Goal: Connect with others: Connect with other users

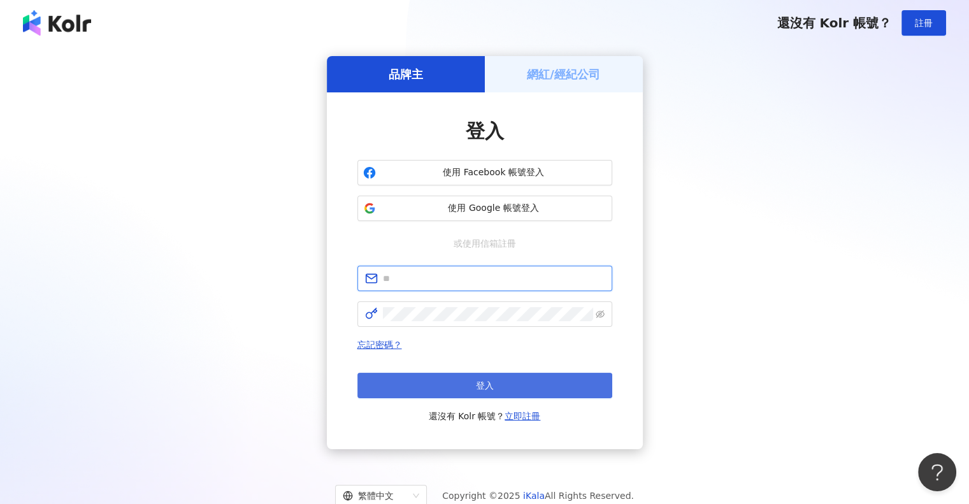
type input "**********"
click at [519, 383] on button "登入" at bounding box center [484, 385] width 255 height 25
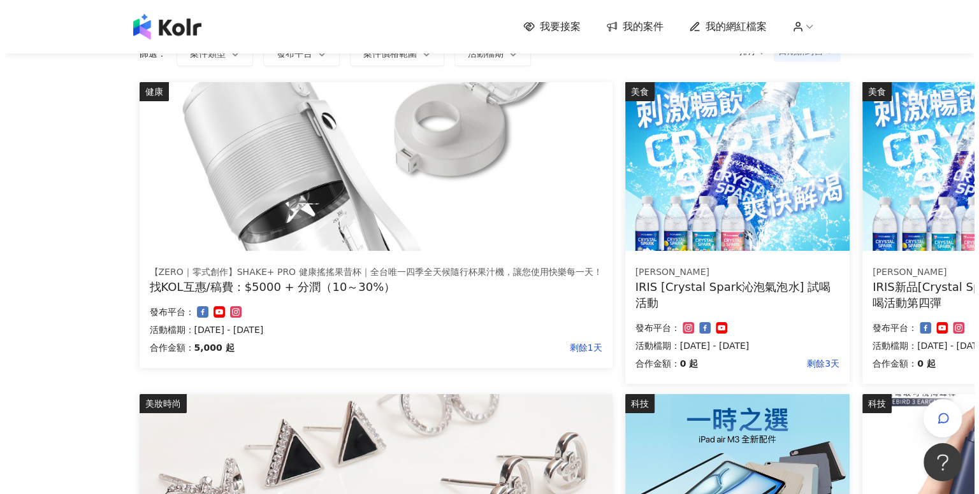
scroll to position [127, 0]
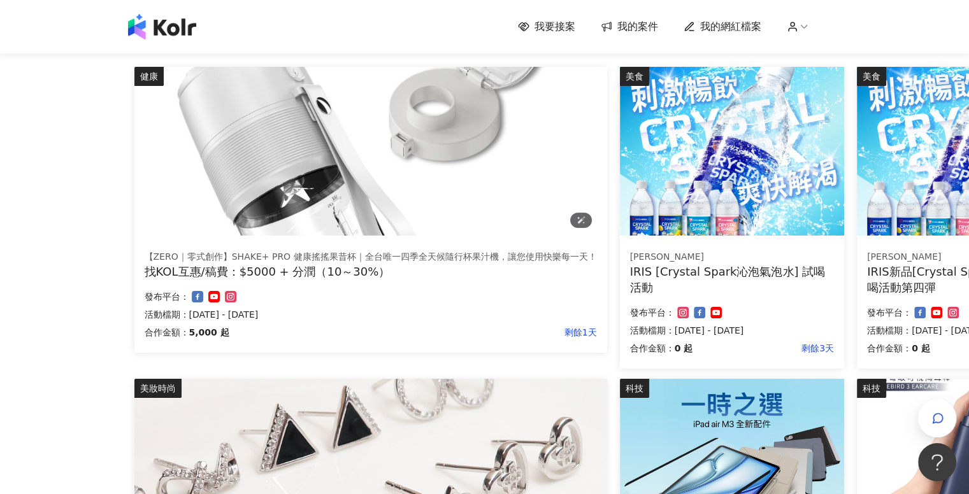
click at [334, 184] on img at bounding box center [370, 151] width 473 height 169
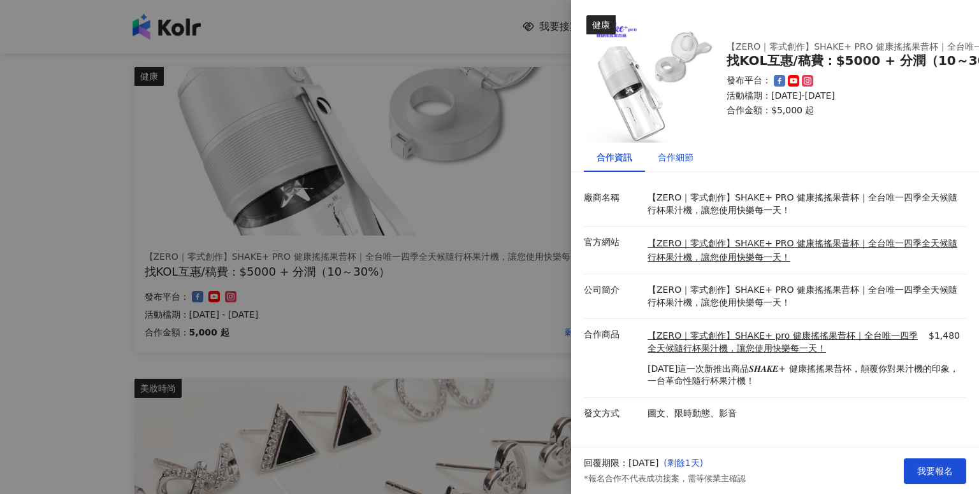
click at [686, 154] on div "合作細節" at bounding box center [676, 157] width 36 height 14
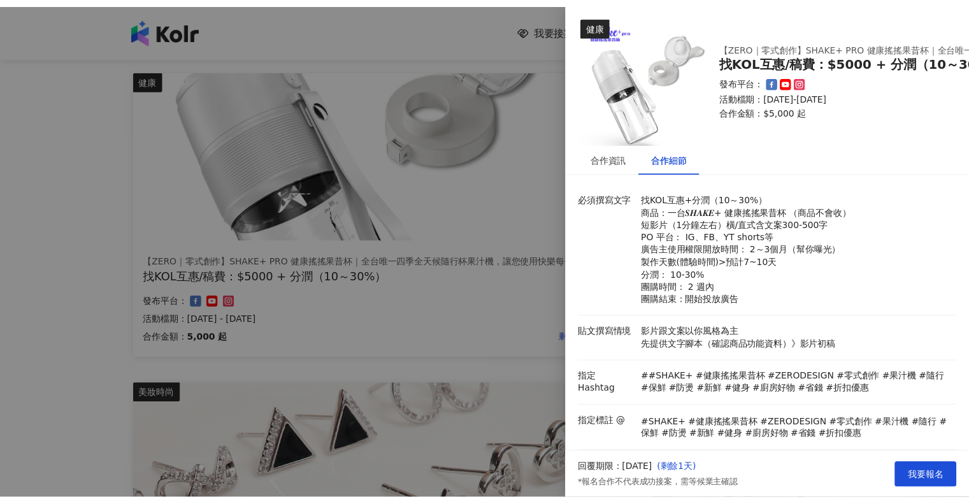
scroll to position [0, 0]
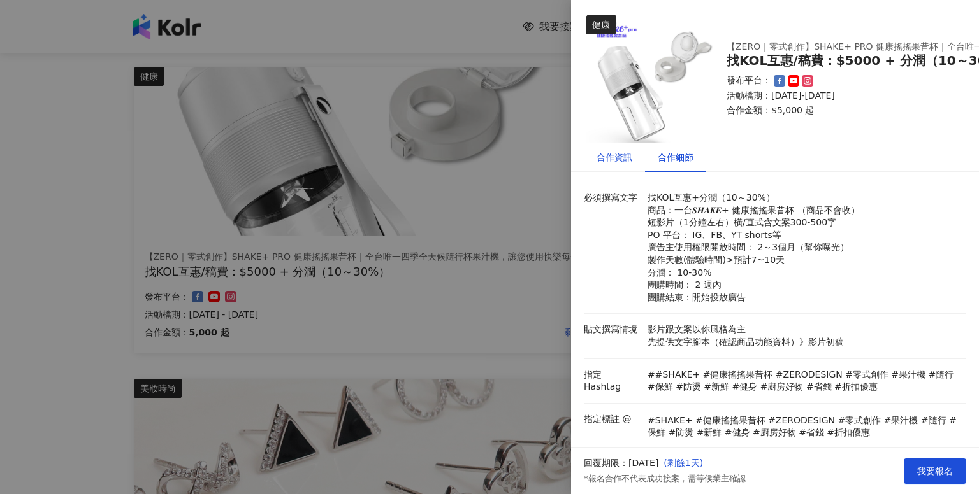
click at [601, 158] on div "合作資訊" at bounding box center [614, 157] width 36 height 14
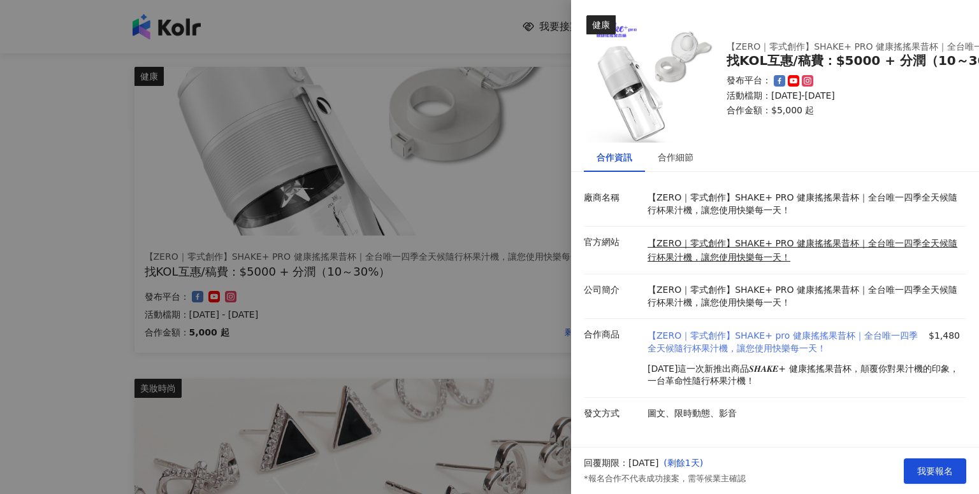
click at [750, 342] on link "【ZERO｜零式創作】SHAKE+ pro 健康搖搖果昔杯｜全台唯一四季全天候隨行杯果汁機，讓您使用快樂每一天！" at bounding box center [786, 342] width 278 height 25
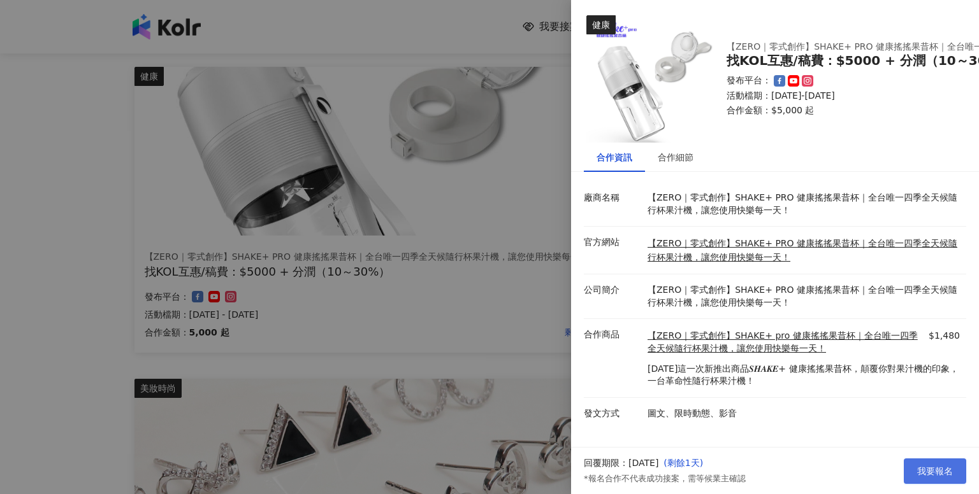
click at [918, 477] on span "我要報名" at bounding box center [935, 471] width 36 height 10
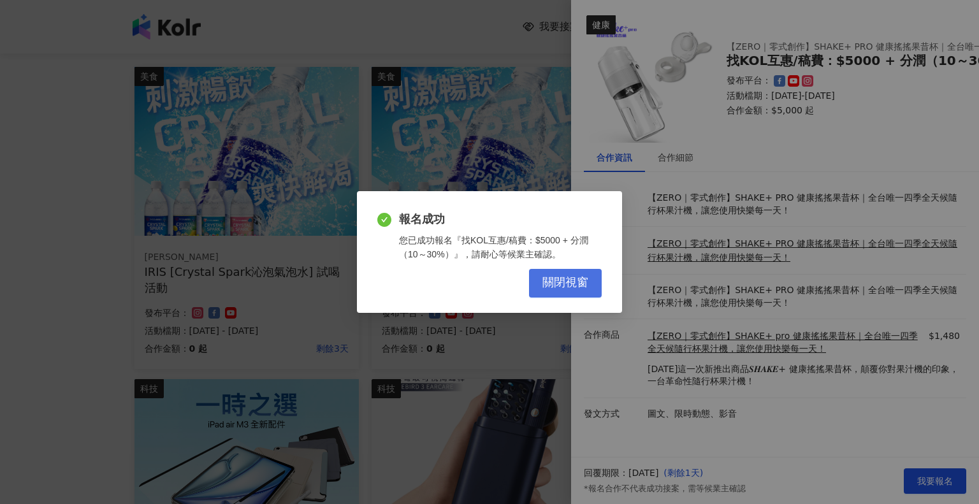
click at [586, 286] on span "關閉視窗" at bounding box center [565, 283] width 46 height 14
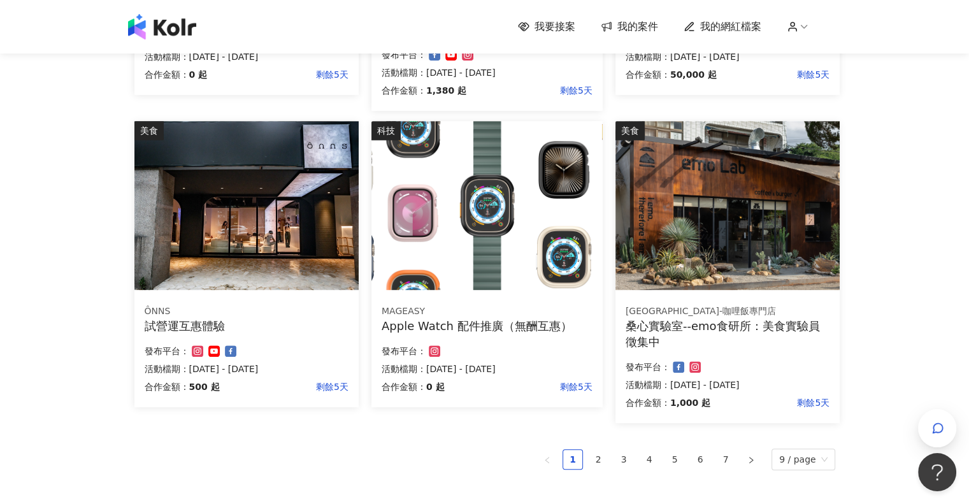
scroll to position [701, 0]
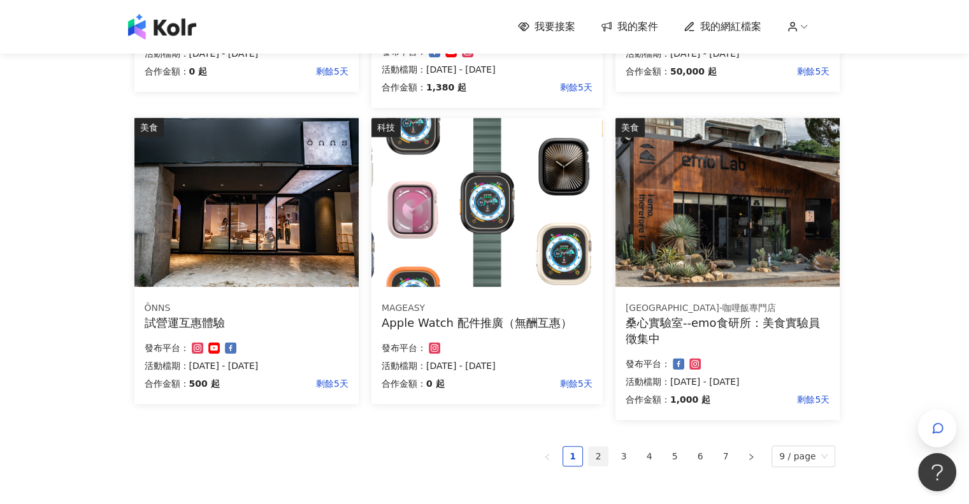
click at [604, 461] on link "2" at bounding box center [598, 456] width 19 height 19
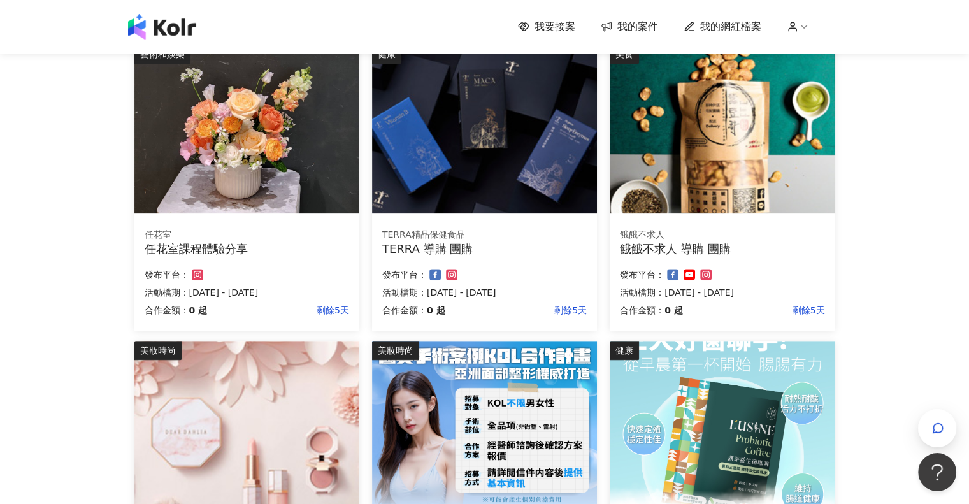
scroll to position [809, 0]
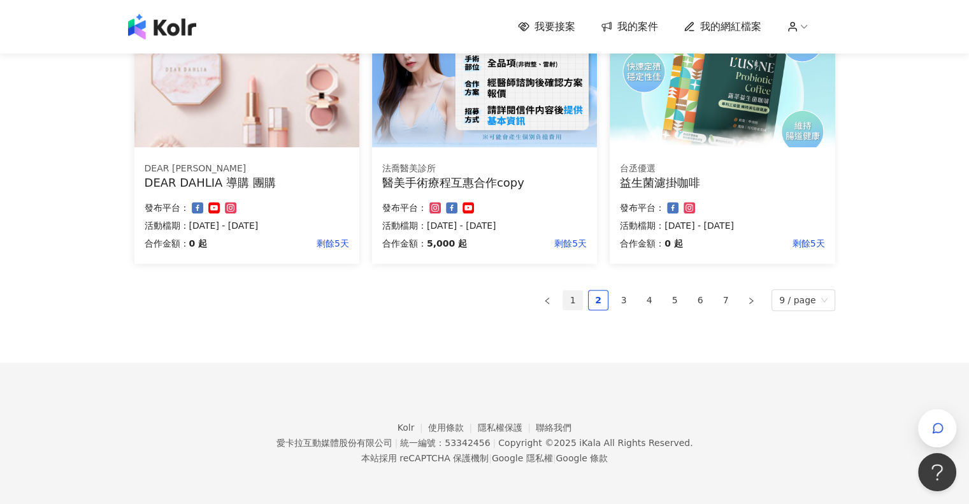
click at [580, 298] on link "1" at bounding box center [572, 300] width 19 height 19
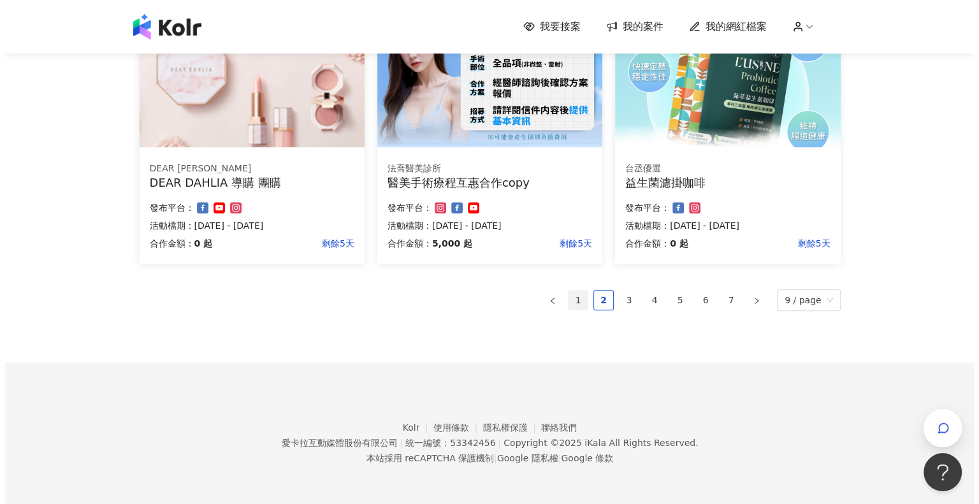
scroll to position [841, 0]
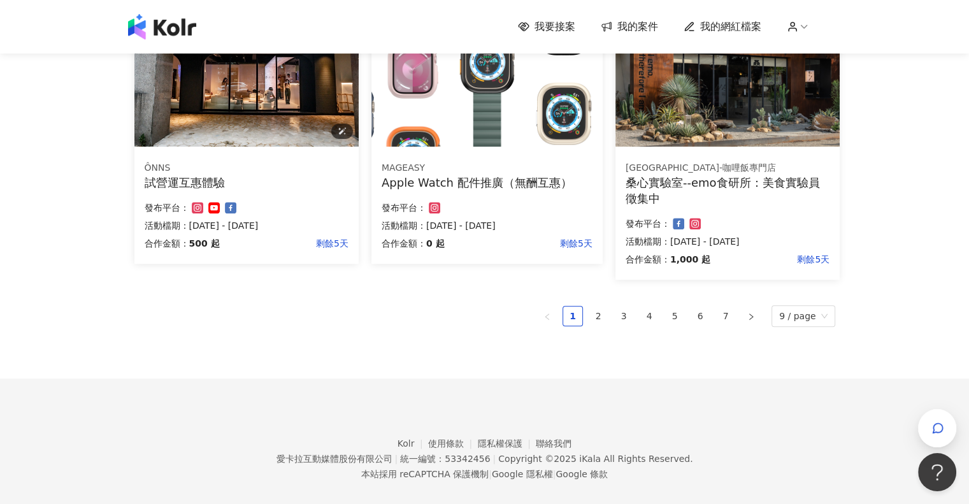
click at [278, 129] on img at bounding box center [246, 62] width 224 height 169
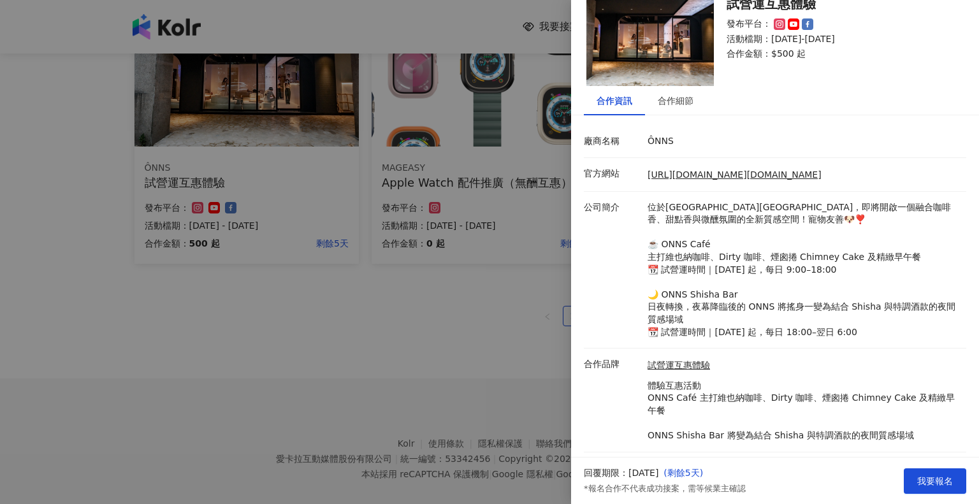
scroll to position [82, 0]
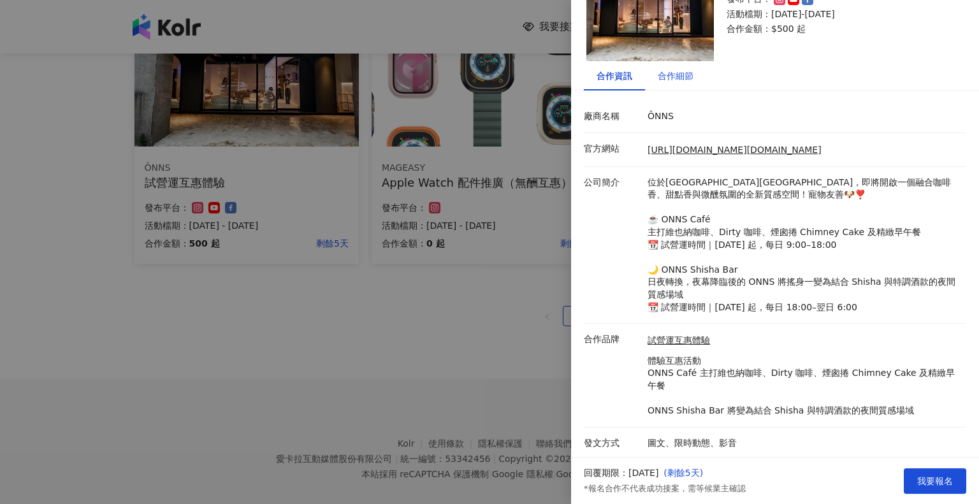
click at [691, 78] on div "合作細節" at bounding box center [676, 76] width 36 height 14
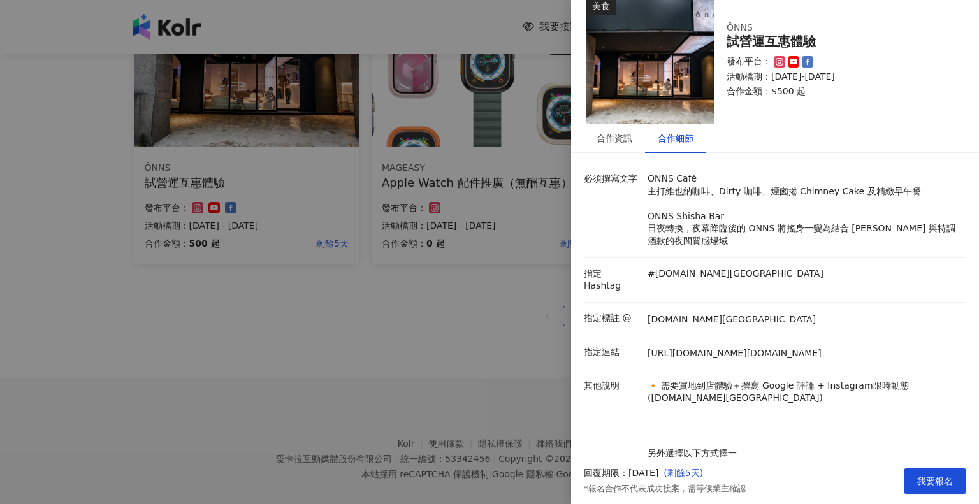
scroll to position [0, 0]
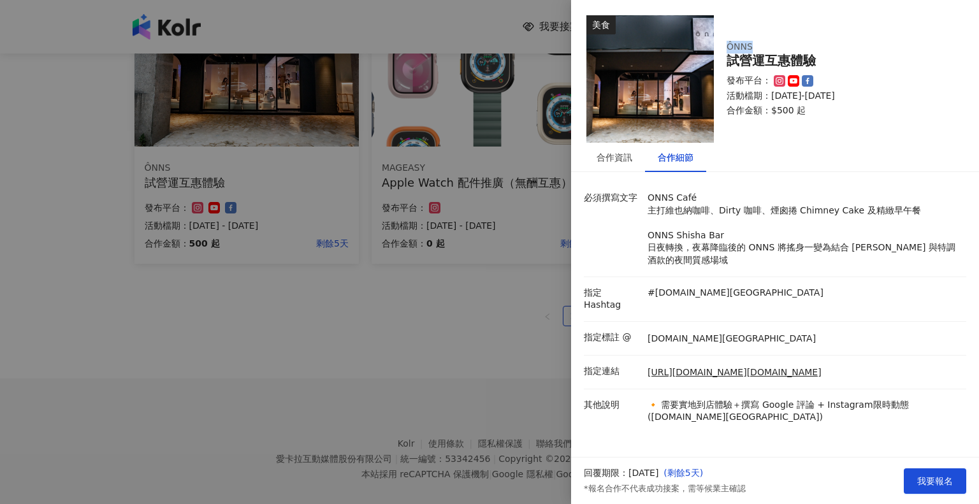
drag, startPoint x: 725, startPoint y: 43, endPoint x: 756, endPoint y: 50, distance: 31.4
click at [756, 50] on div "ÔNNS 試營運互惠體驗 發布平台： 活動檔期：[DATE]-[DATE] 合作金額： $500 起" at bounding box center [839, 78] width 250 height 101
click at [880, 93] on p "活動檔期：[DATE]-[DATE]" at bounding box center [838, 96] width 224 height 13
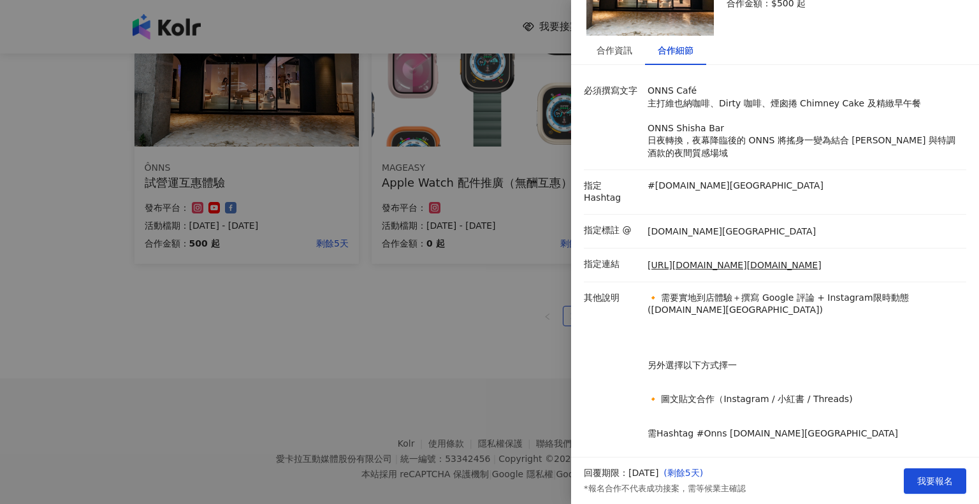
scroll to position [61, 0]
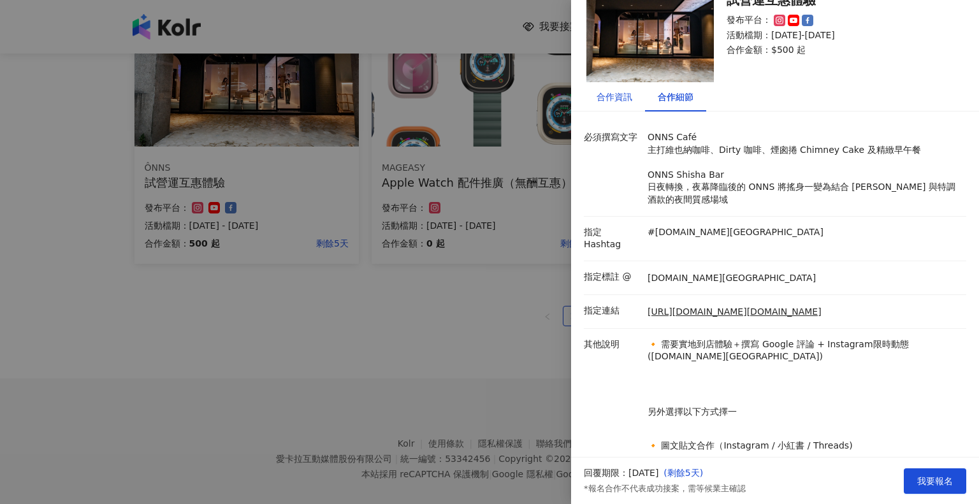
click at [600, 95] on div "合作資訊" at bounding box center [614, 97] width 36 height 14
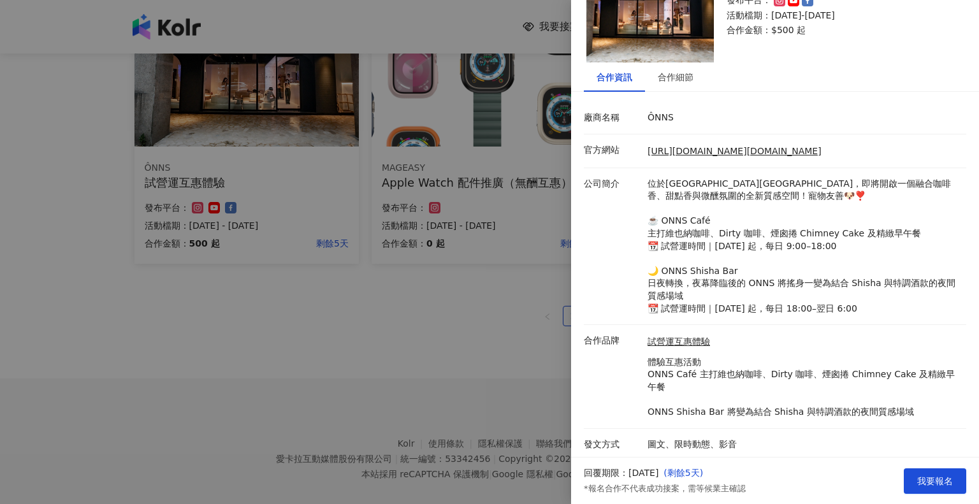
scroll to position [82, 0]
click at [802, 150] on link "[URL][DOMAIN_NAME][DOMAIN_NAME]" at bounding box center [734, 150] width 174 height 10
click at [465, 315] on div at bounding box center [489, 252] width 979 height 504
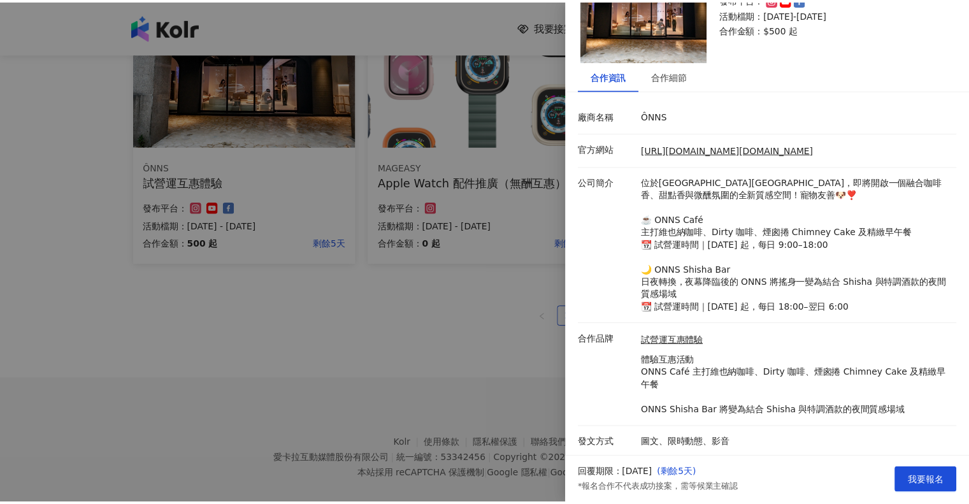
scroll to position [0, 0]
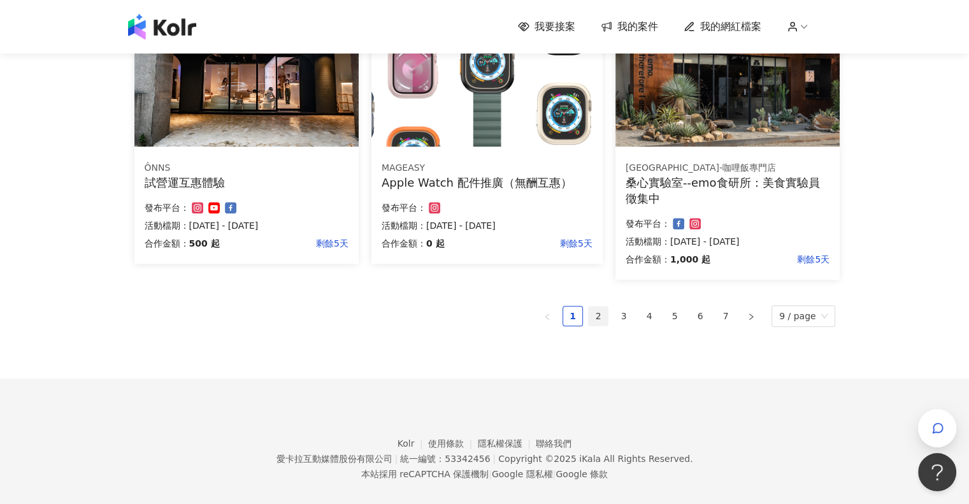
click at [608, 320] on link "2" at bounding box center [598, 315] width 19 height 19
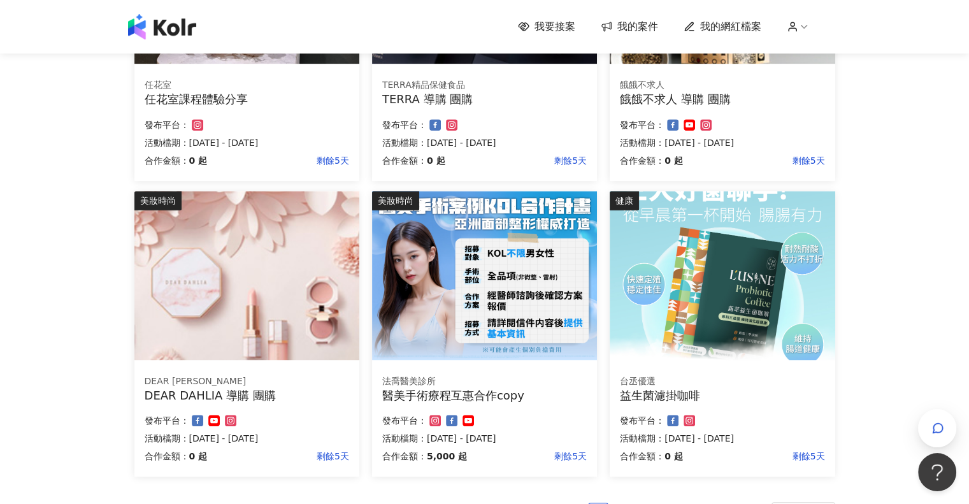
scroll to position [809, 0]
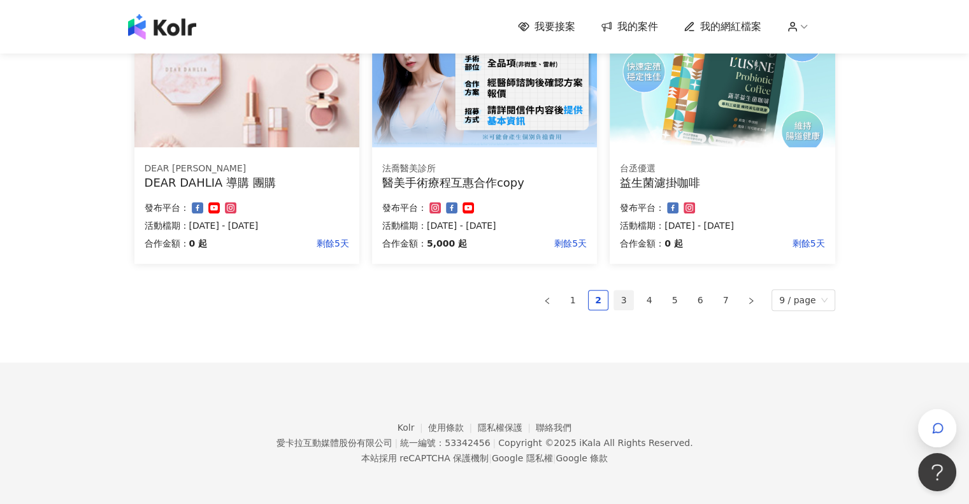
click at [623, 298] on link "3" at bounding box center [623, 300] width 19 height 19
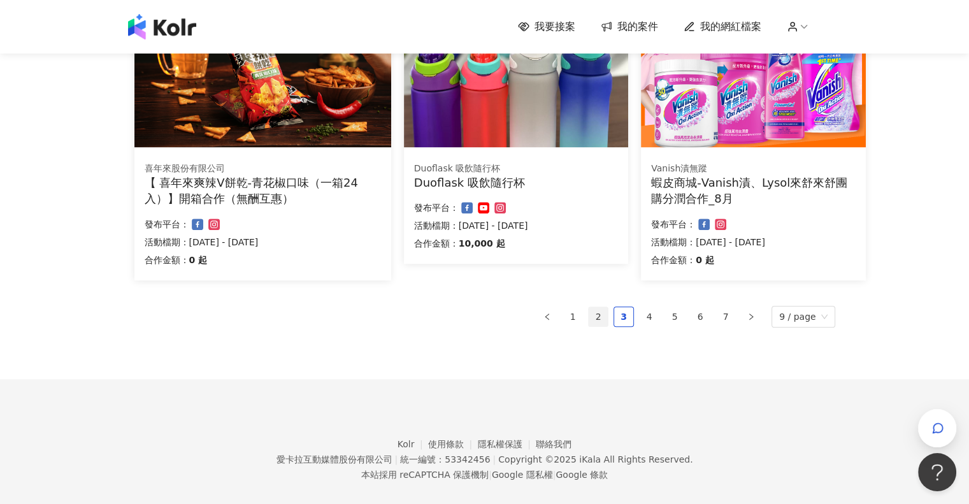
click at [601, 320] on link "2" at bounding box center [598, 316] width 19 height 19
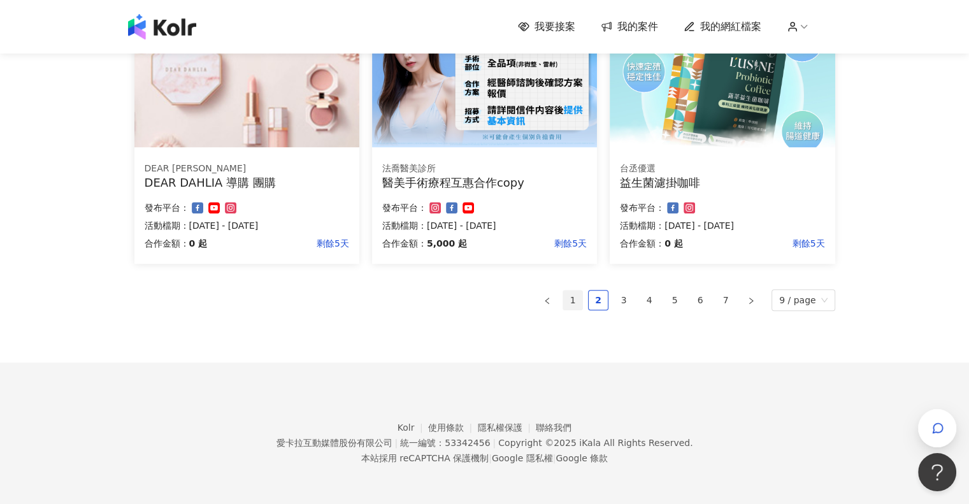
click at [580, 299] on link "1" at bounding box center [572, 300] width 19 height 19
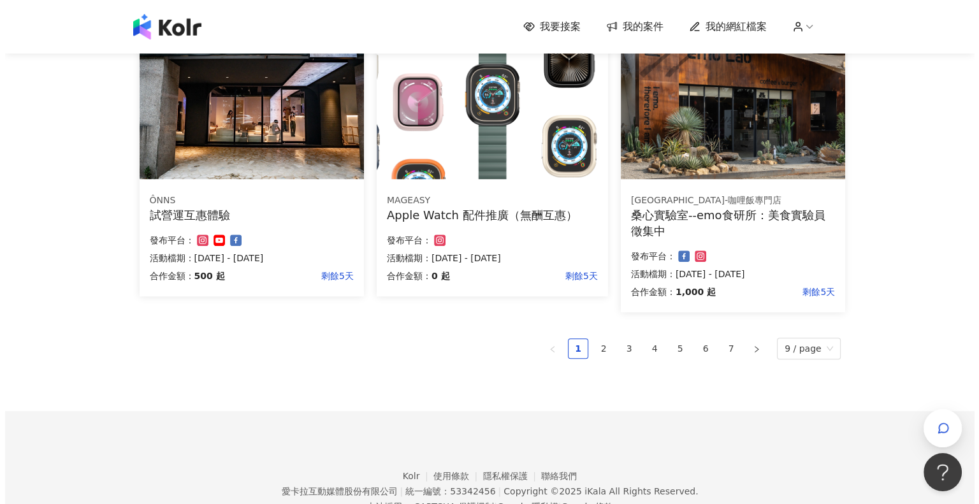
scroll to position [841, 0]
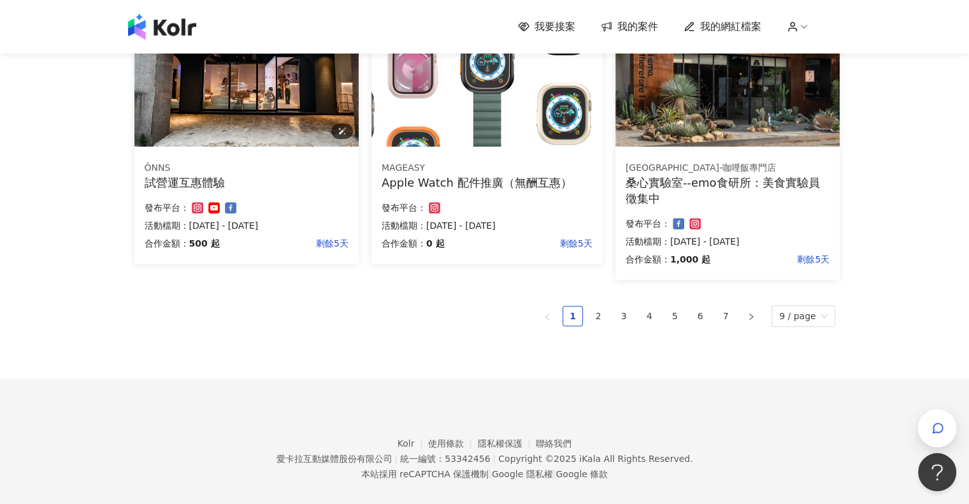
click at [279, 65] on img at bounding box center [246, 62] width 224 height 169
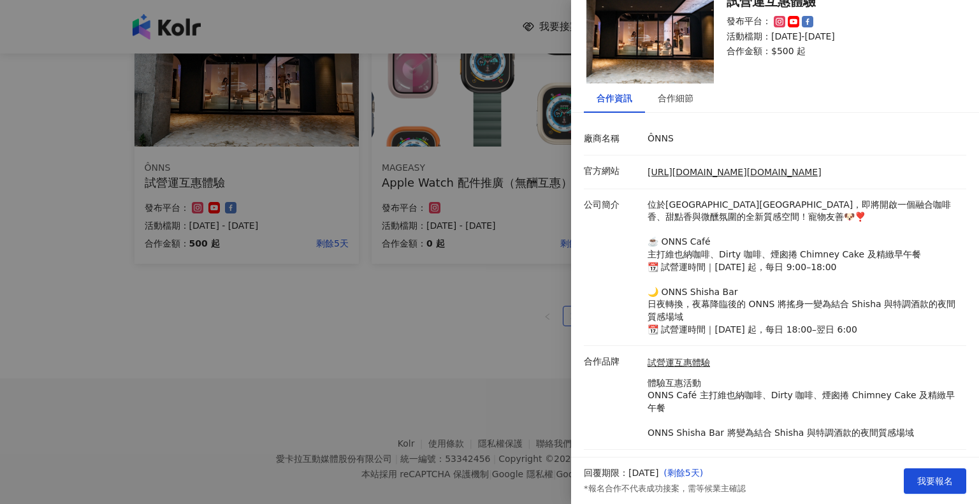
scroll to position [82, 0]
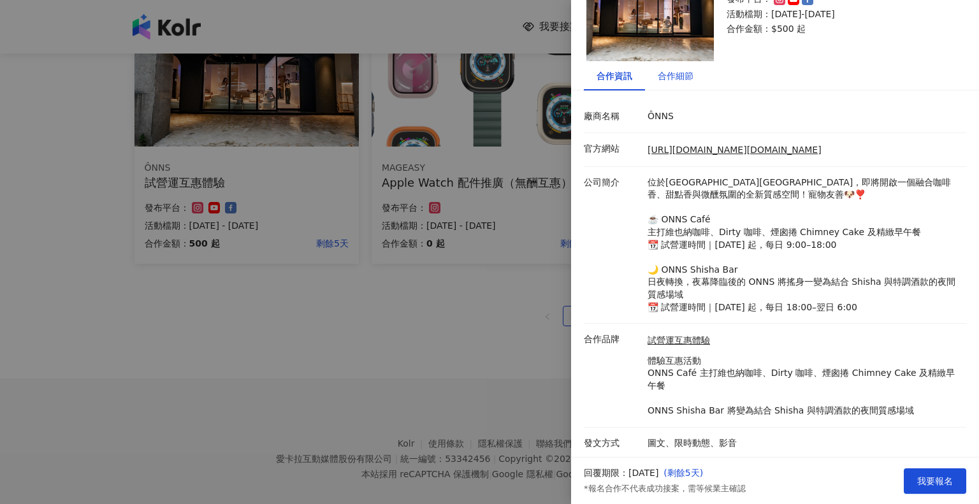
click at [683, 71] on div "合作細節" at bounding box center [676, 76] width 36 height 14
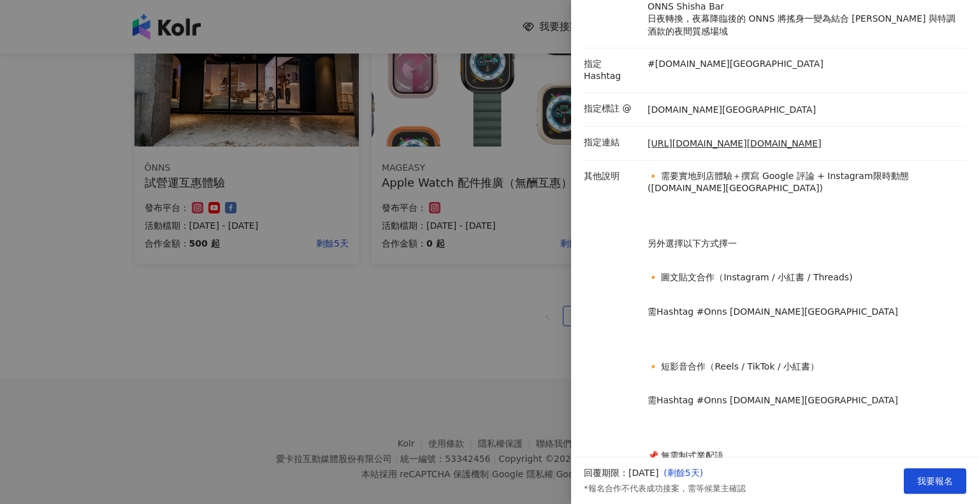
scroll to position [252, 0]
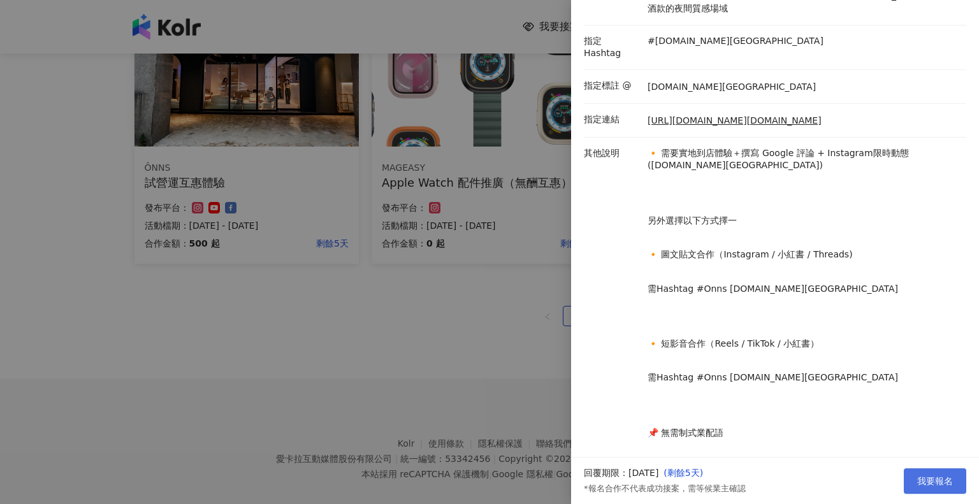
click at [923, 481] on span "我要報名" at bounding box center [935, 481] width 36 height 10
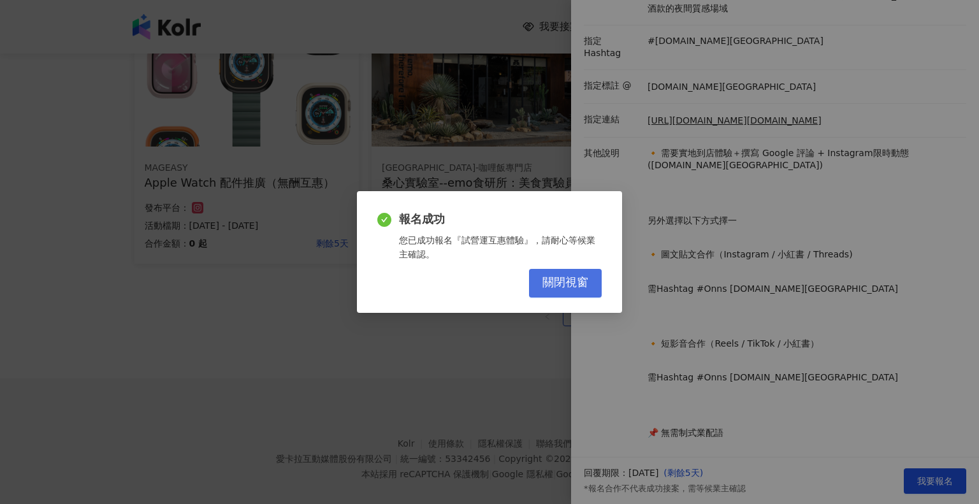
click at [573, 282] on span "關閉視窗" at bounding box center [565, 283] width 46 height 14
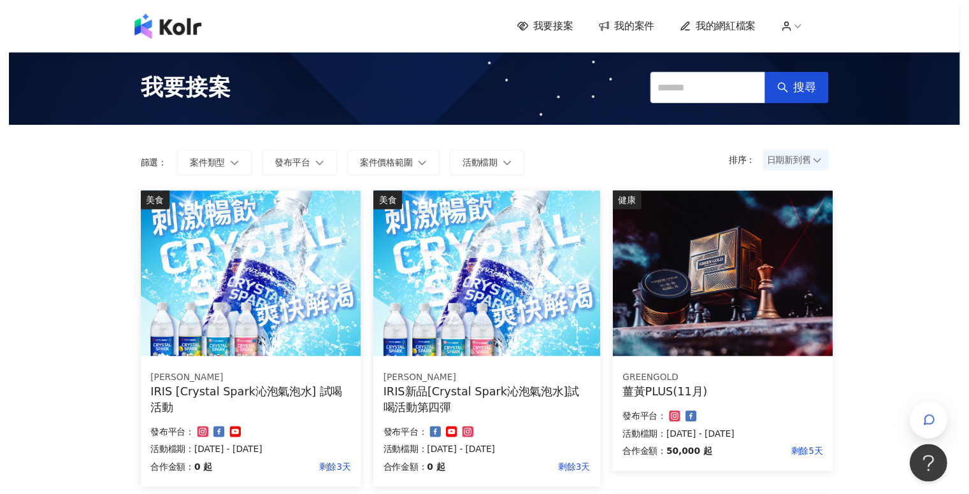
scroll to position [0, 0]
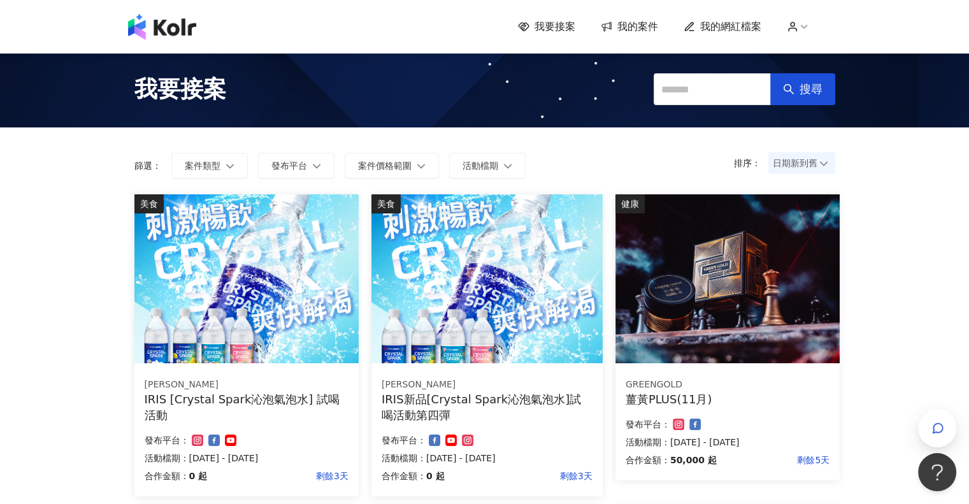
click at [793, 27] on icon at bounding box center [792, 26] width 11 height 11
click at [627, 30] on span "我的案件" at bounding box center [637, 27] width 41 height 14
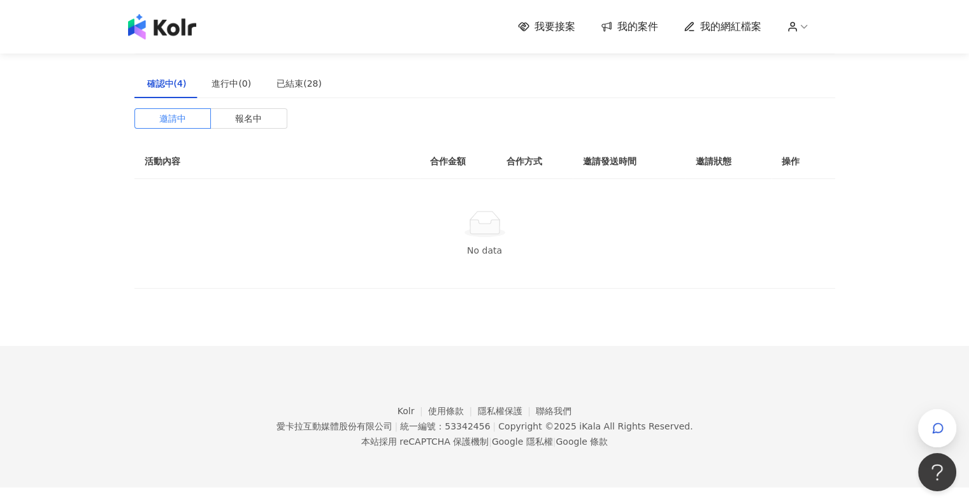
click at [631, 28] on span "我的案件" at bounding box center [637, 27] width 41 height 14
click at [558, 34] on div "我要接案 我的案件 我的網紅檔案" at bounding box center [485, 26] width 726 height 25
click at [561, 29] on span "我要接案" at bounding box center [555, 27] width 41 height 14
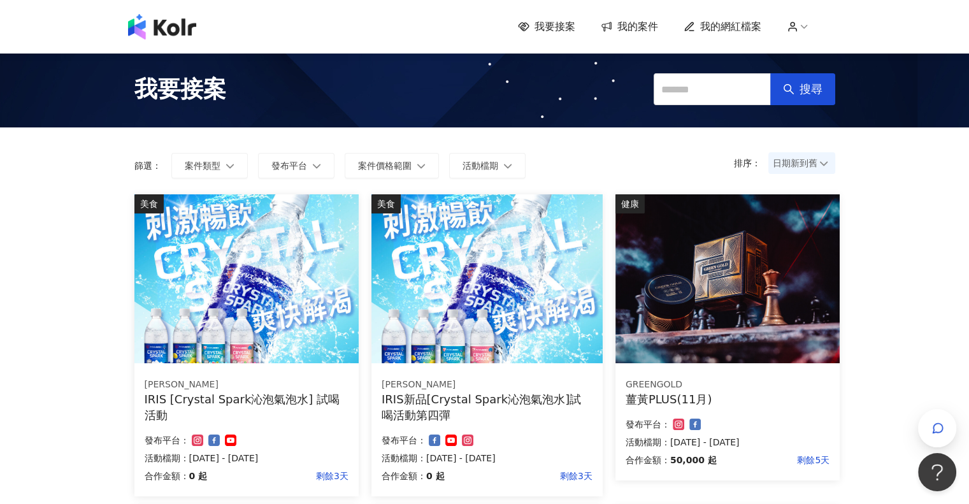
click at [730, 32] on span "我的網紅檔案" at bounding box center [730, 27] width 61 height 14
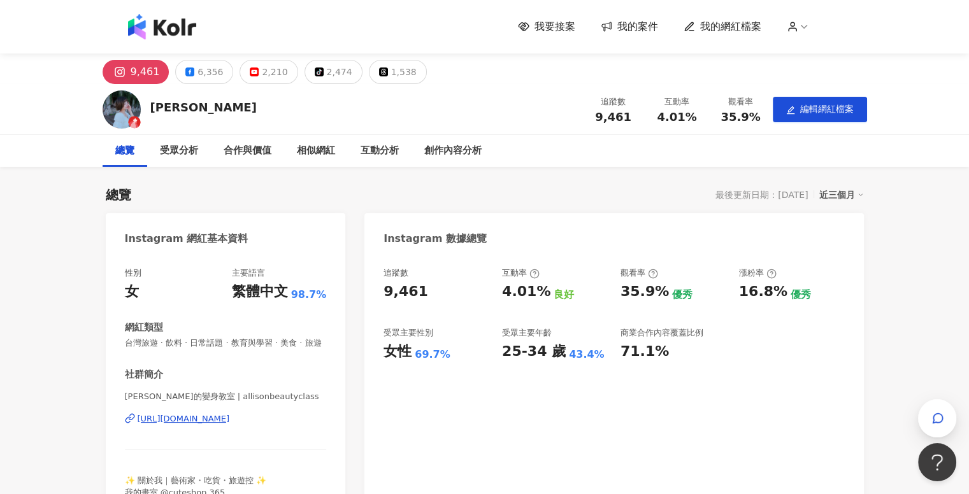
click at [640, 25] on span "我的案件" at bounding box center [637, 27] width 41 height 14
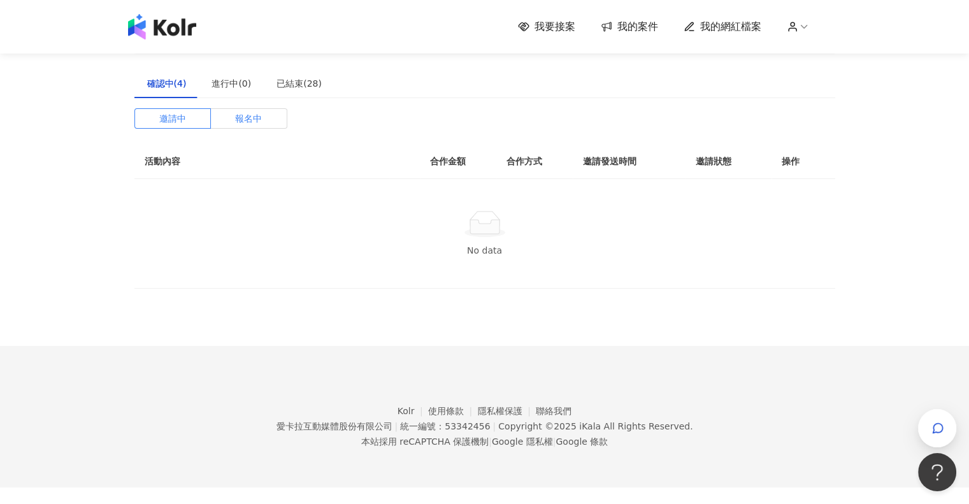
click at [248, 124] on span "報名中" at bounding box center [248, 118] width 27 height 19
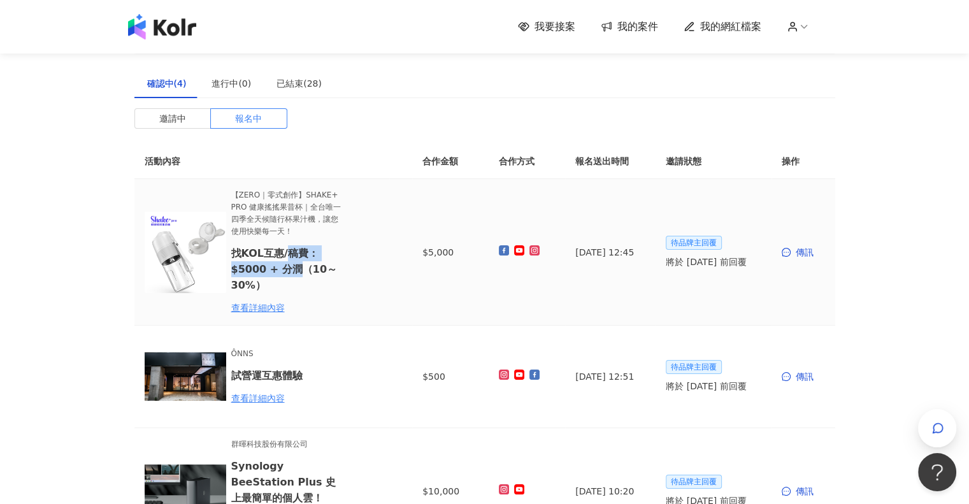
click at [294, 271] on h6 "找KOL互惠/稿費：$5000 + 分潤（10～30%）" at bounding box center [287, 269] width 112 height 48
copy h6 "稿費：$5000 + 分潤"
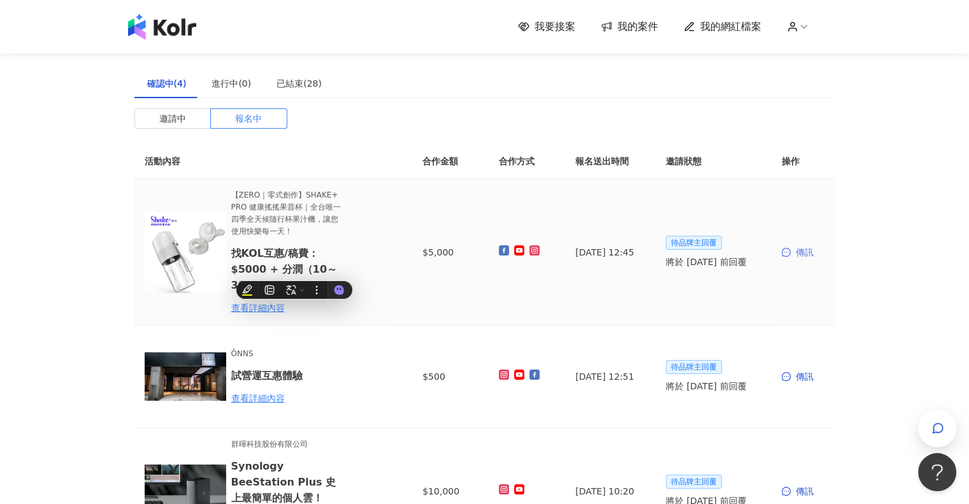
click at [798, 254] on div "傳訊" at bounding box center [803, 252] width 43 height 14
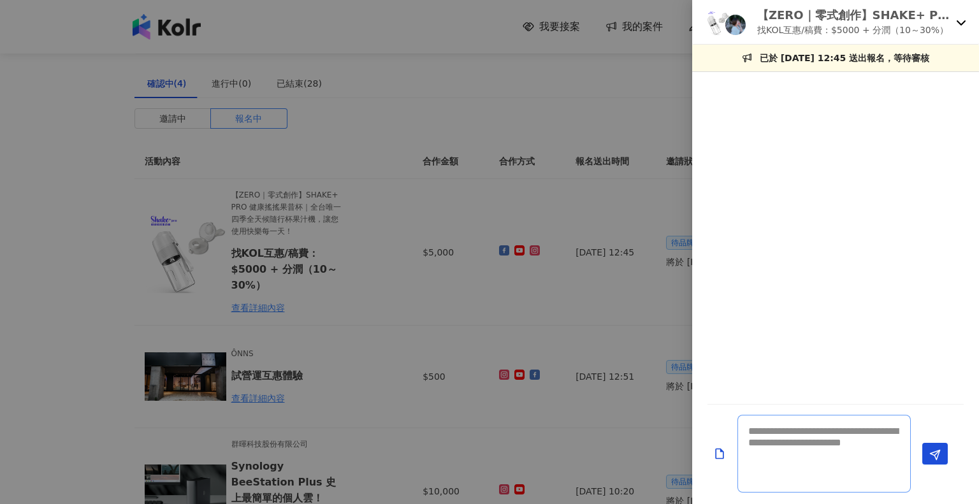
click at [819, 459] on textarea at bounding box center [823, 454] width 173 height 78
paste textarea "**********"
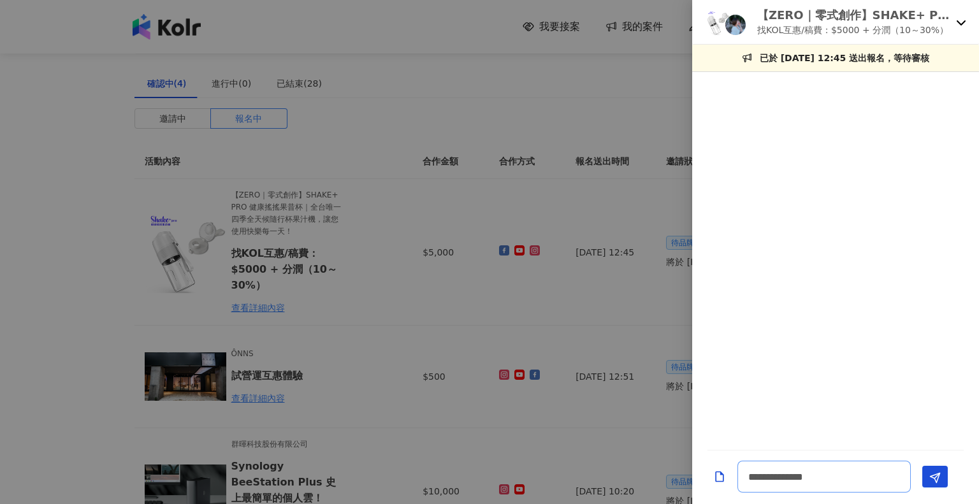
scroll to position [1, 0]
click at [837, 480] on textarea "**********" at bounding box center [823, 470] width 173 height 43
paste textarea "**********"
type textarea "**********"
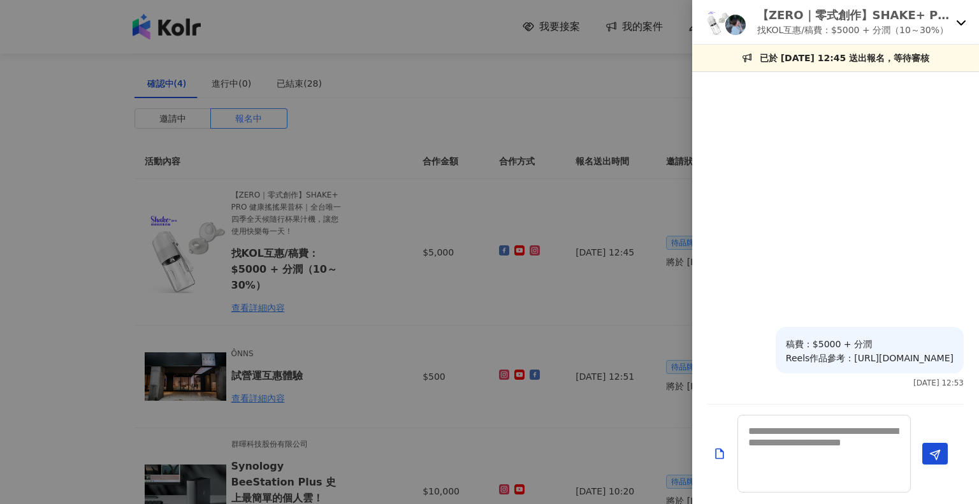
click at [31, 195] on div at bounding box center [489, 252] width 979 height 504
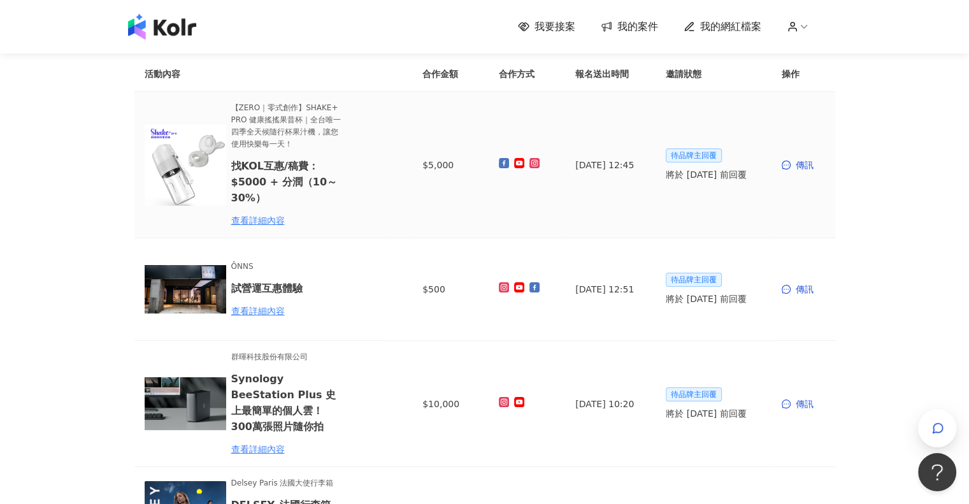
scroll to position [127, 0]
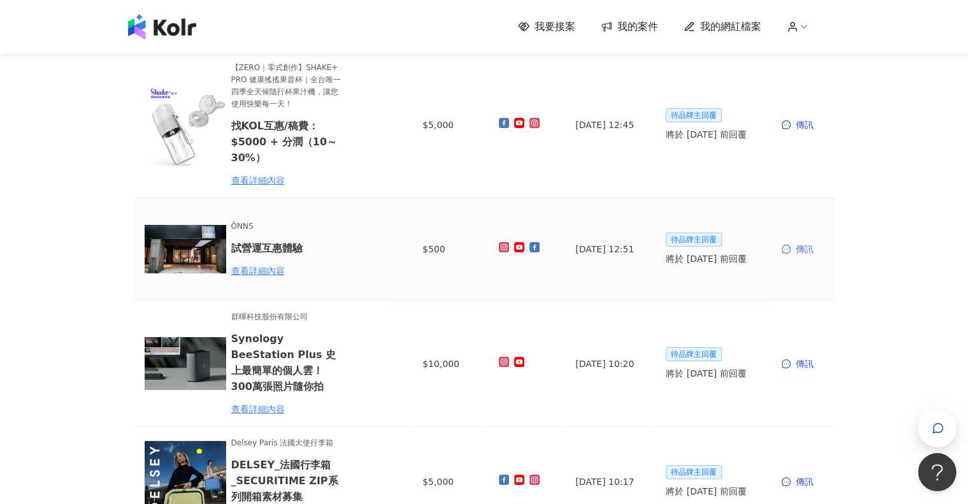
click at [803, 251] on div "傳訊" at bounding box center [803, 249] width 43 height 14
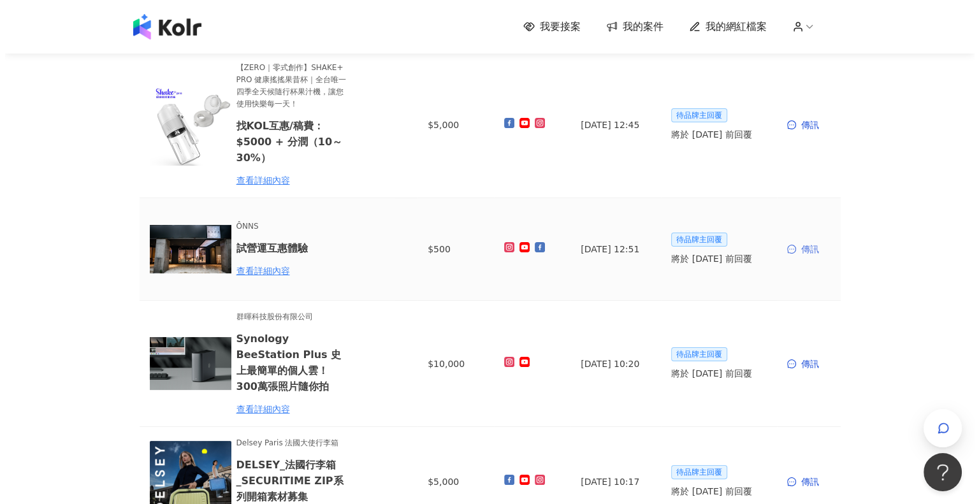
scroll to position [0, 0]
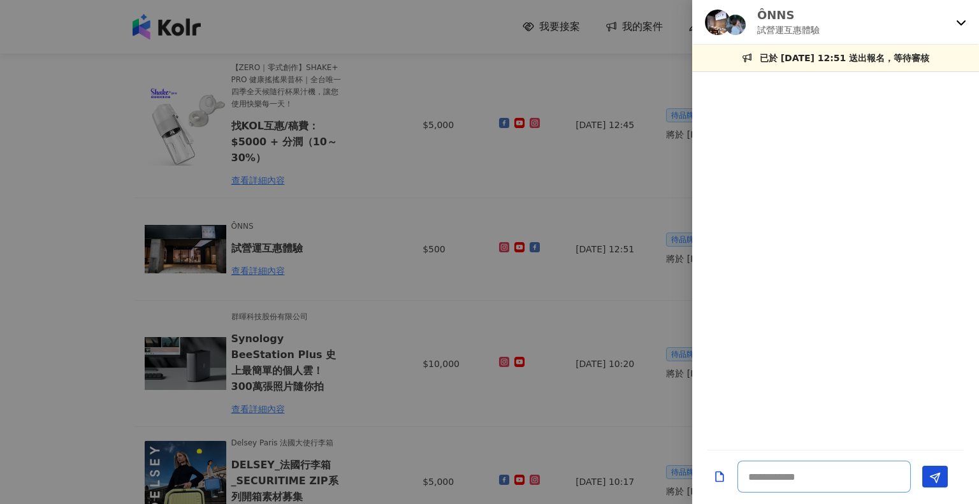
click at [797, 477] on textarea at bounding box center [823, 477] width 173 height 32
type textarea "*"
paste textarea "**********"
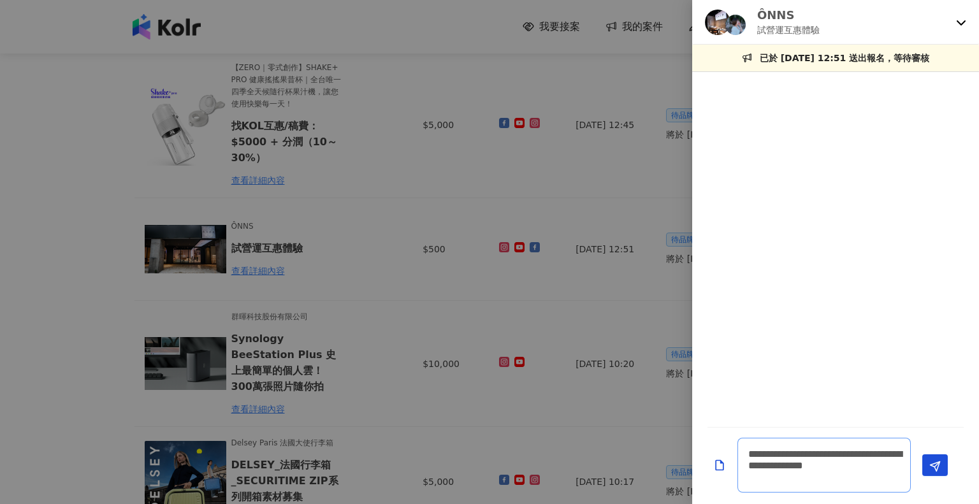
scroll to position [1, 0]
type textarea "**********"
click at [940, 462] on button "Send" at bounding box center [934, 465] width 25 height 22
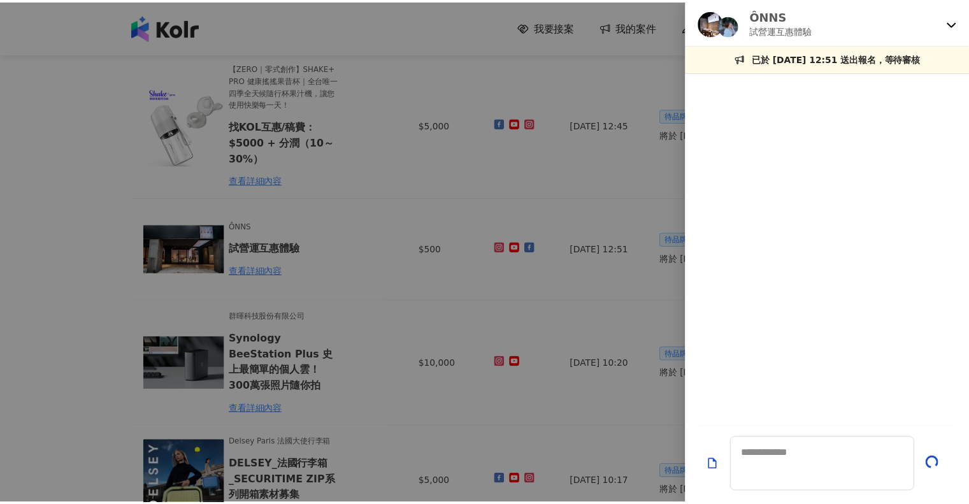
scroll to position [0, 0]
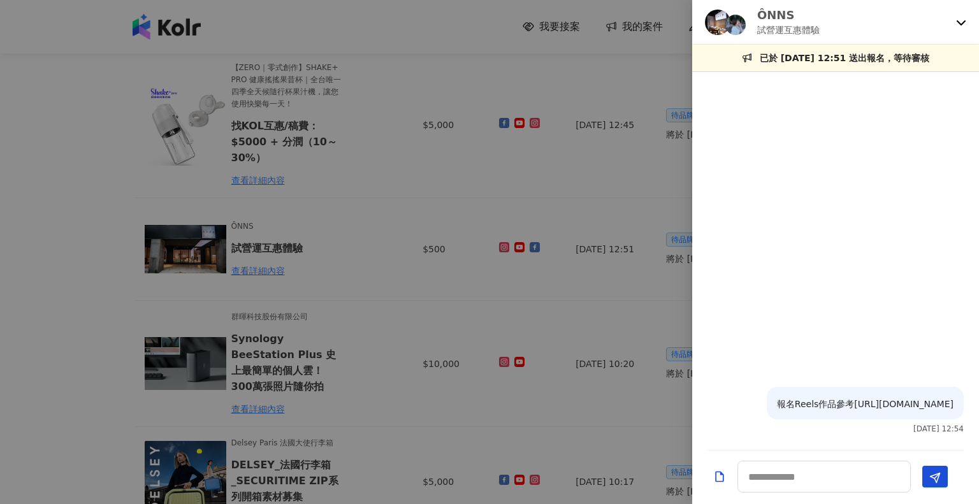
click at [965, 20] on icon at bounding box center [961, 22] width 10 height 10
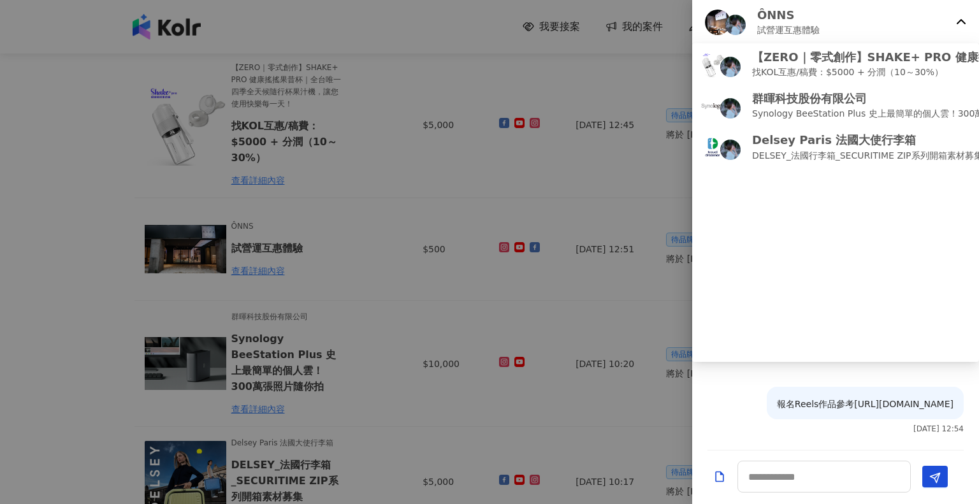
click at [110, 137] on div at bounding box center [489, 252] width 979 height 504
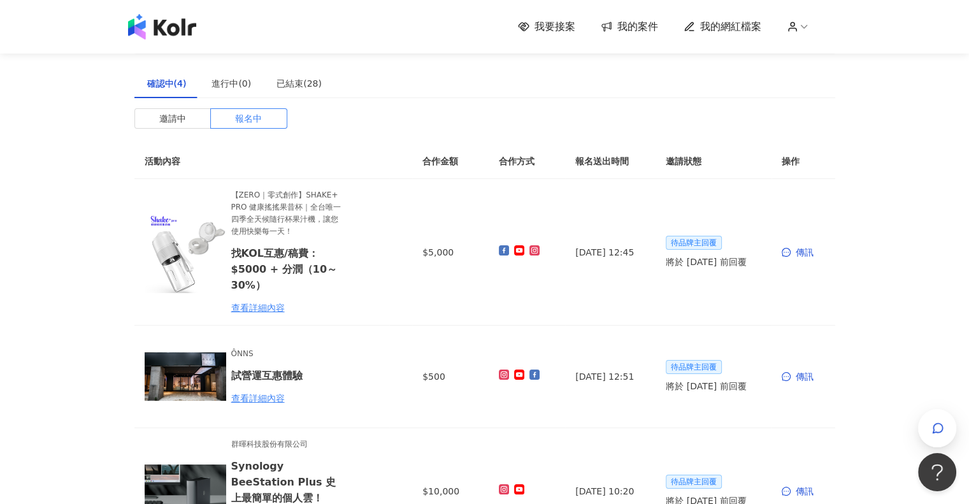
click at [559, 25] on span "我要接案" at bounding box center [555, 27] width 41 height 14
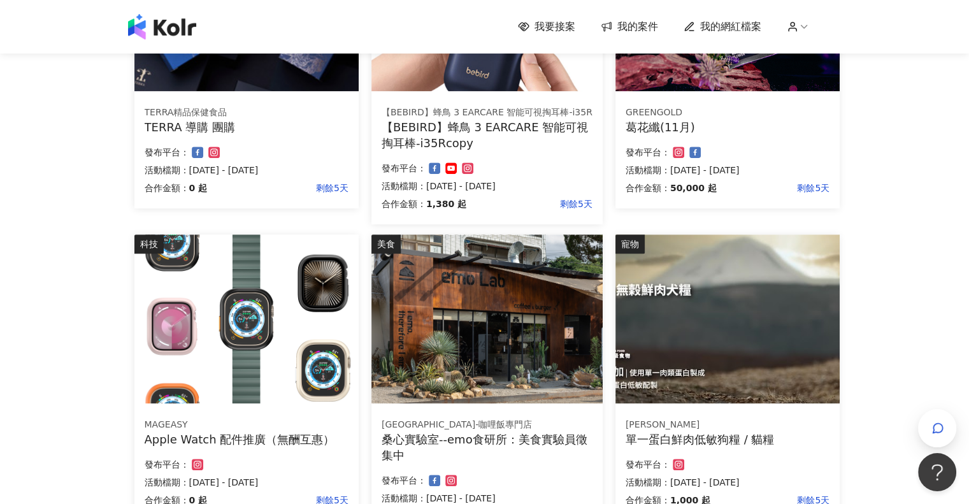
scroll to position [856, 0]
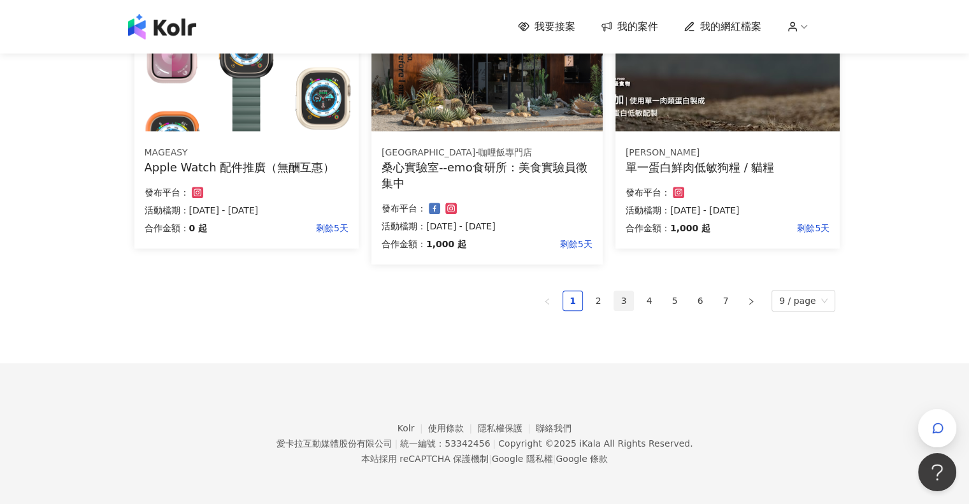
click at [633, 297] on link "3" at bounding box center [623, 300] width 19 height 19
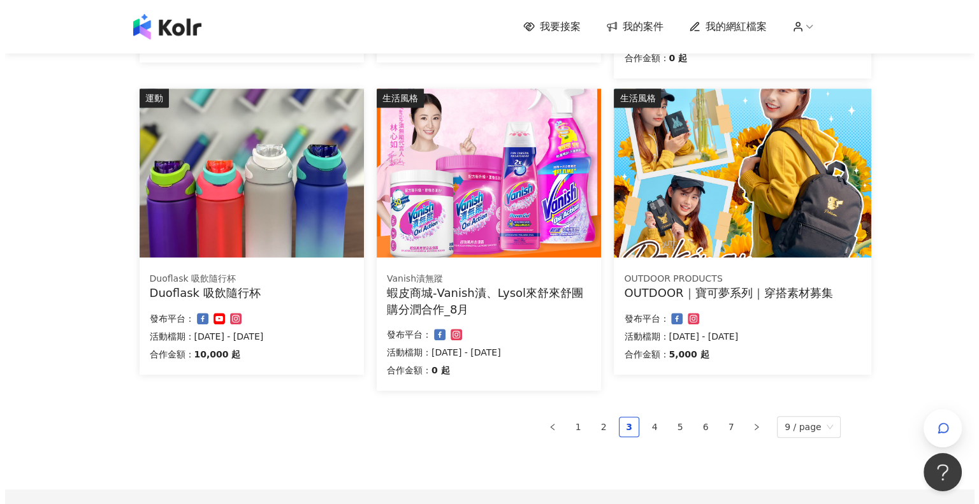
scroll to position [713, 0]
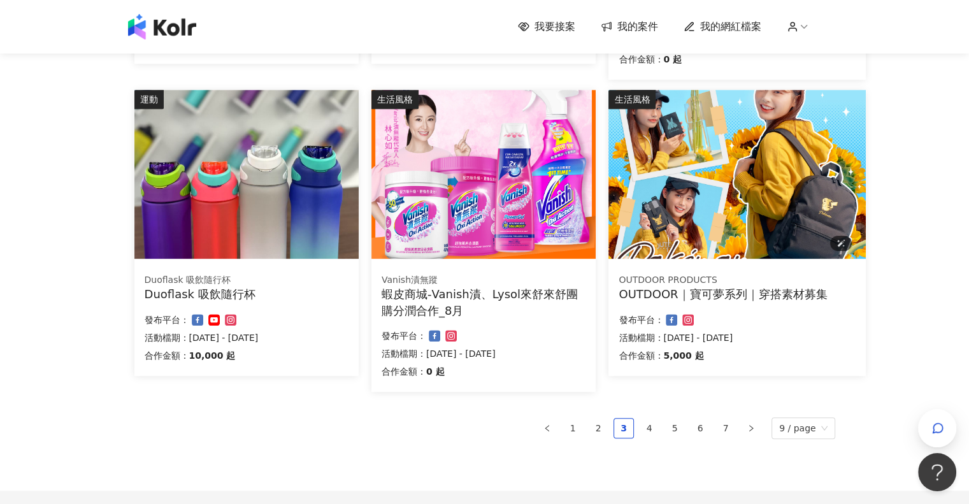
click at [765, 133] on img at bounding box center [736, 174] width 257 height 169
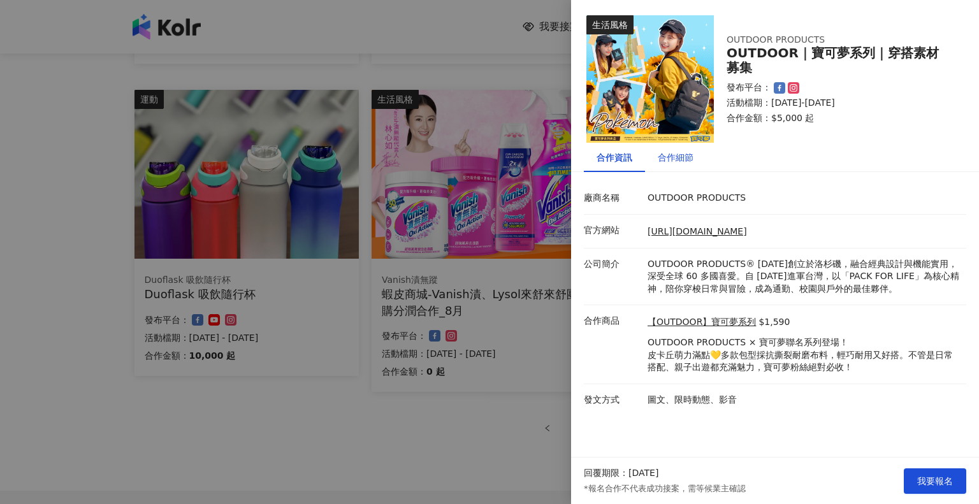
click at [680, 161] on div "合作細節" at bounding box center [676, 157] width 36 height 14
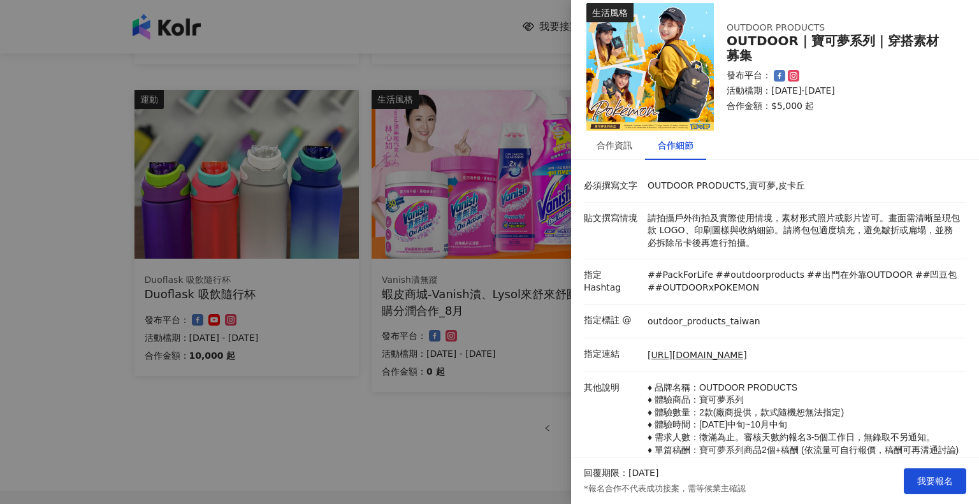
scroll to position [0, 0]
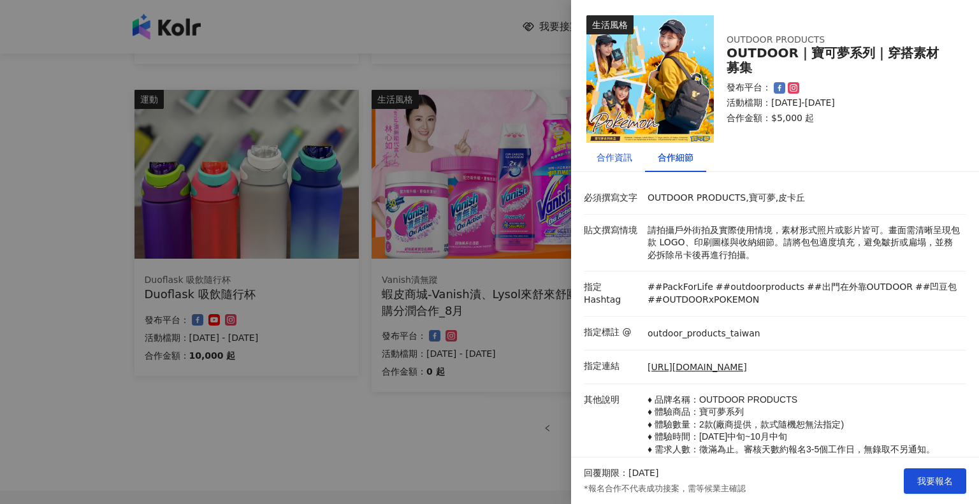
click at [609, 155] on div "合作資訊" at bounding box center [614, 157] width 36 height 14
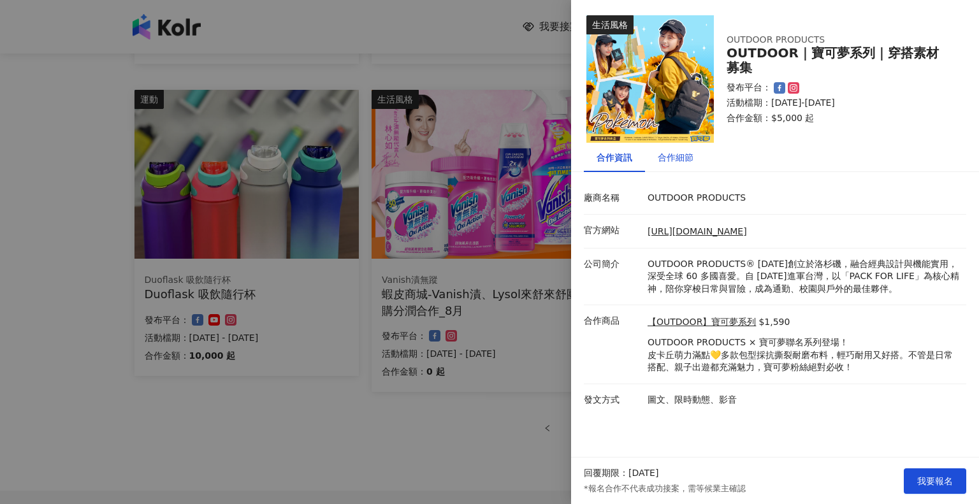
click at [676, 158] on div "合作細節" at bounding box center [676, 157] width 36 height 14
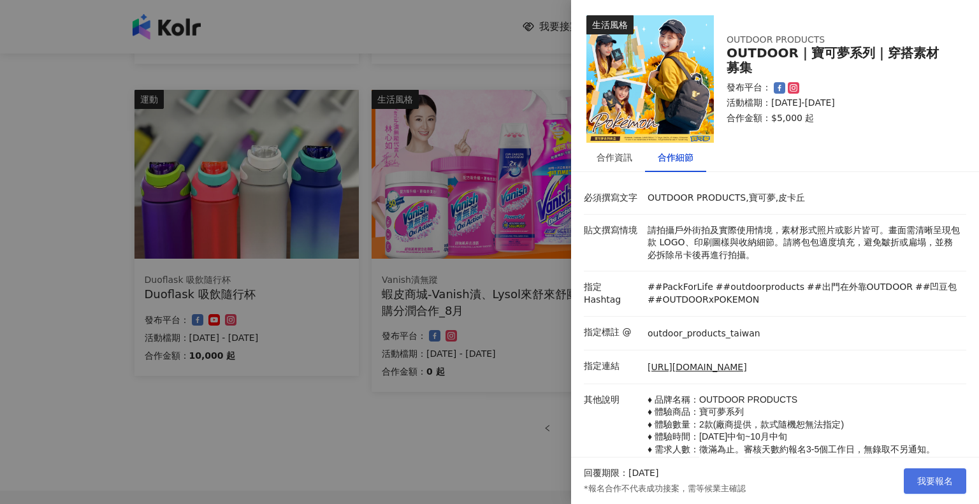
click at [918, 484] on span "我要報名" at bounding box center [935, 481] width 36 height 10
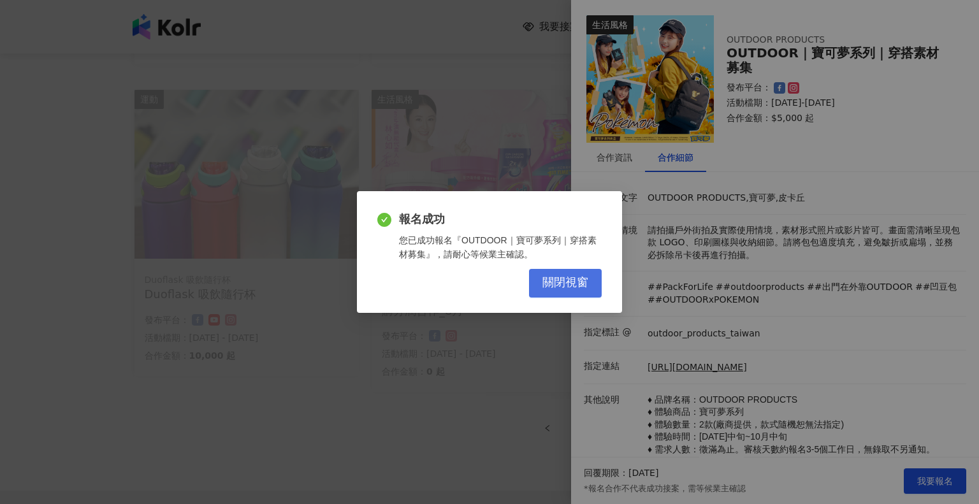
click at [586, 291] on button "關閉視窗" at bounding box center [565, 283] width 73 height 29
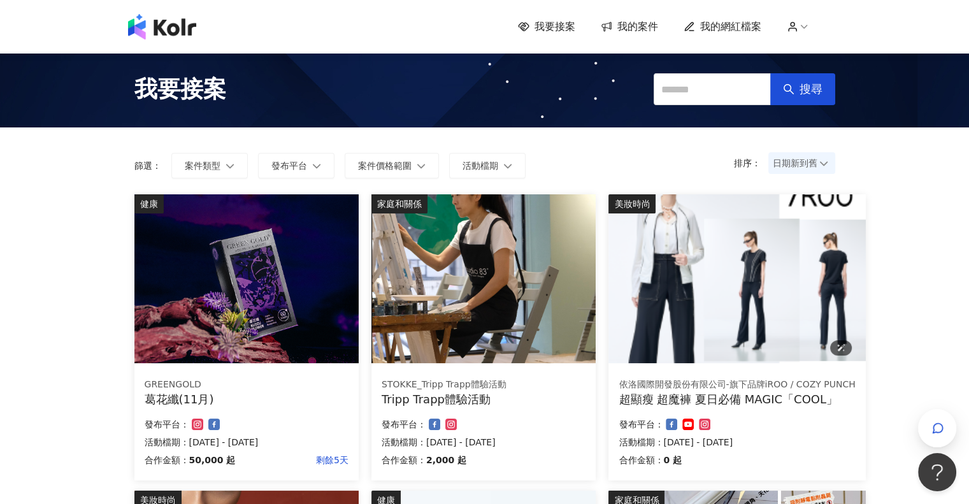
scroll to position [64, 0]
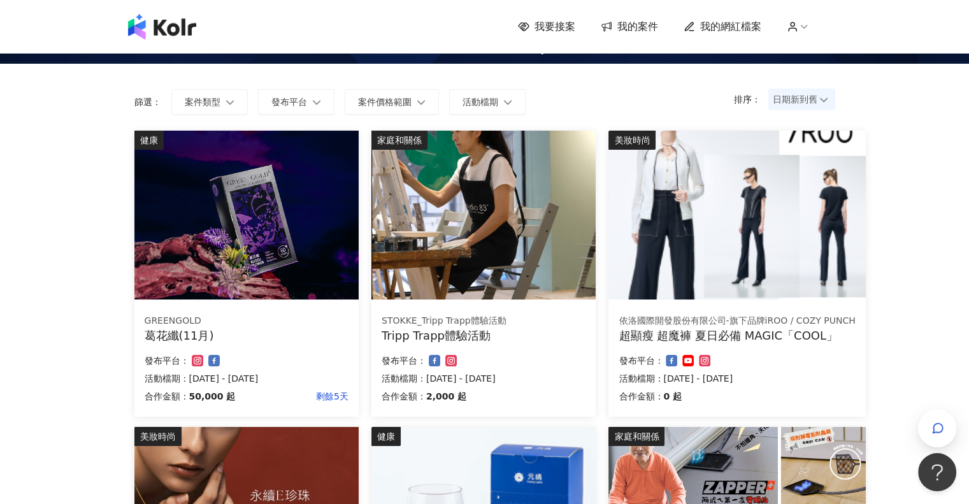
click at [645, 24] on span "我的案件" at bounding box center [637, 27] width 41 height 14
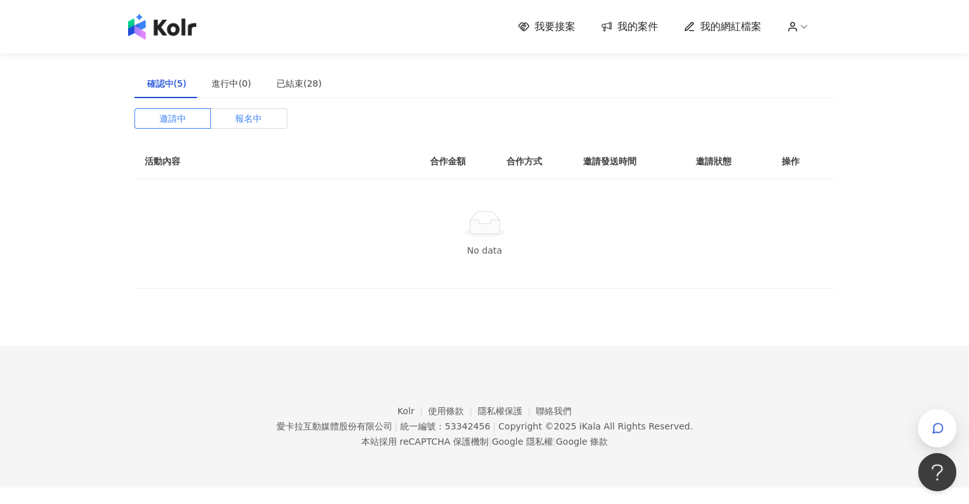
click at [223, 120] on label "報名中" at bounding box center [249, 118] width 76 height 20
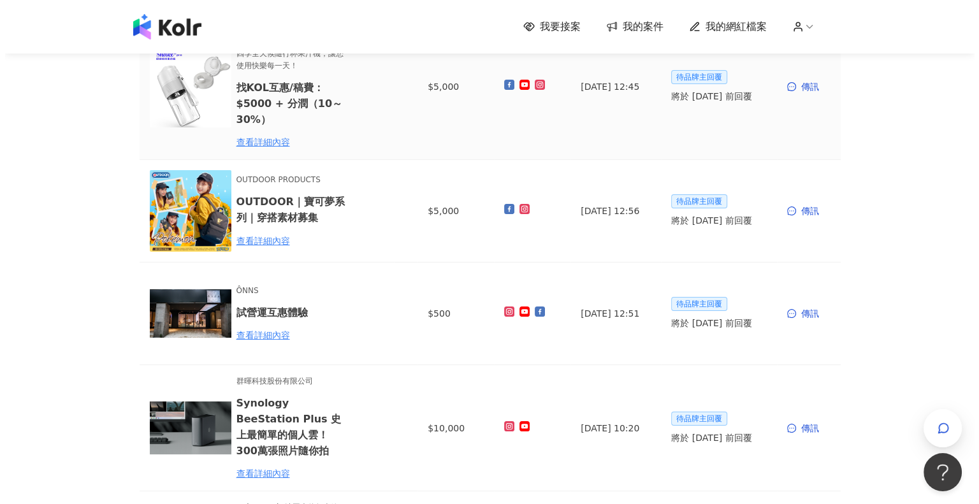
scroll to position [191, 0]
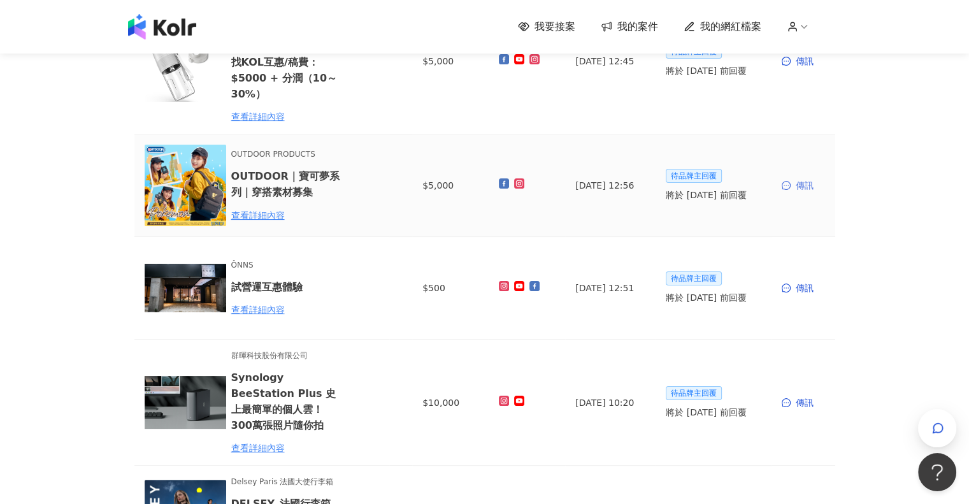
click at [805, 184] on div "傳訊" at bounding box center [803, 185] width 43 height 14
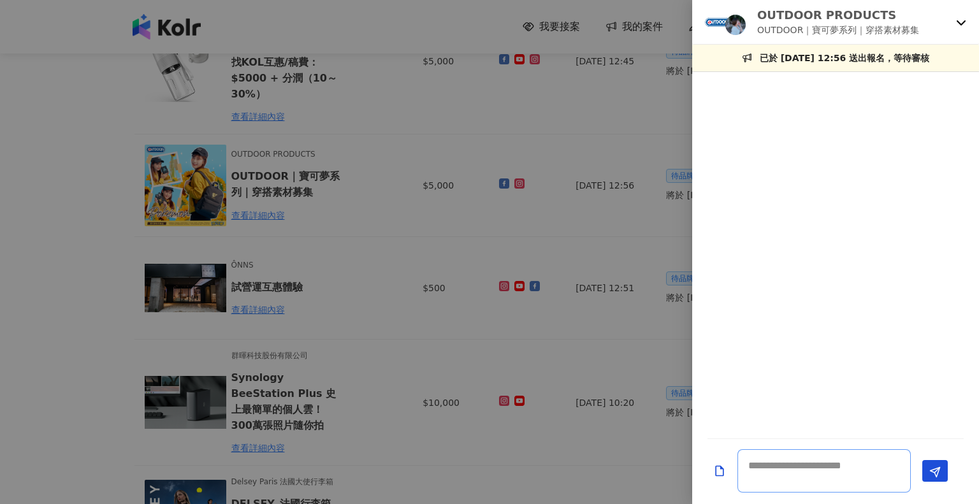
click at [822, 470] on textarea at bounding box center [823, 470] width 173 height 43
paste textarea "**********"
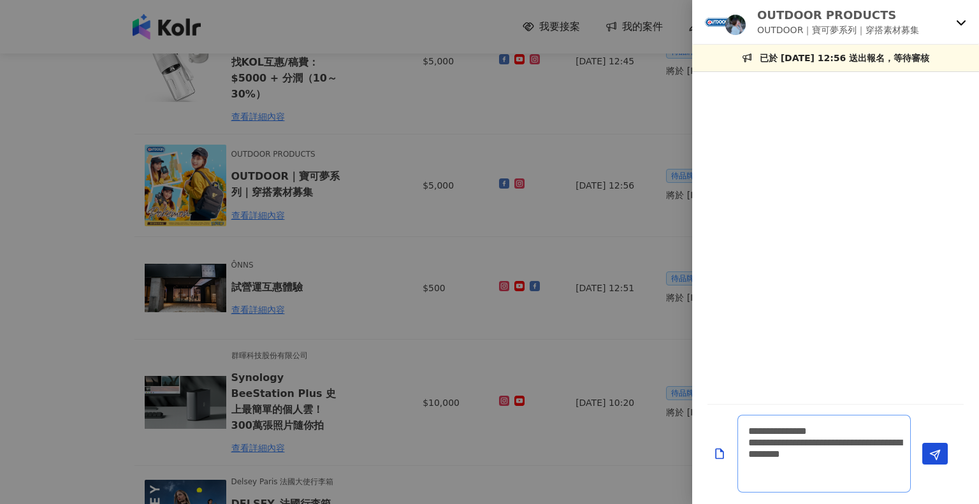
paste textarea "**********"
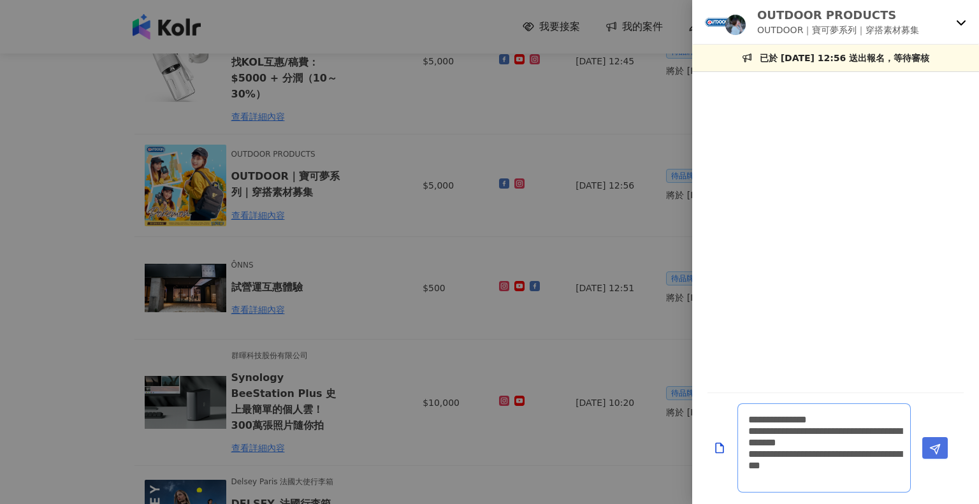
type textarea "**********"
click at [933, 450] on icon "Send" at bounding box center [934, 448] width 11 height 11
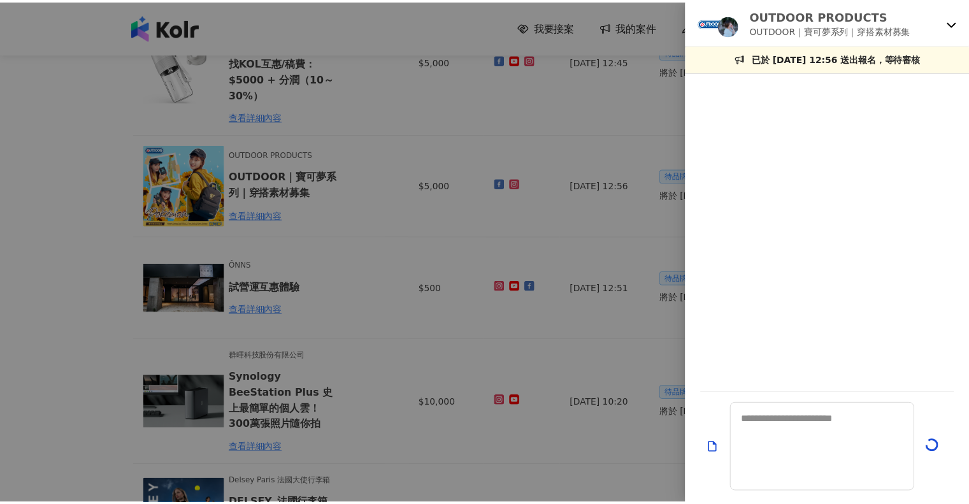
scroll to position [0, 0]
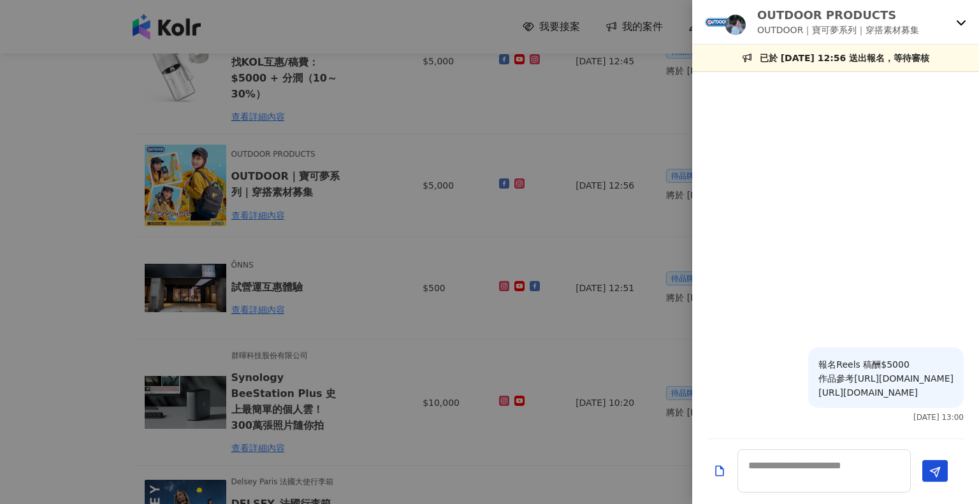
click at [81, 119] on div at bounding box center [489, 252] width 979 height 504
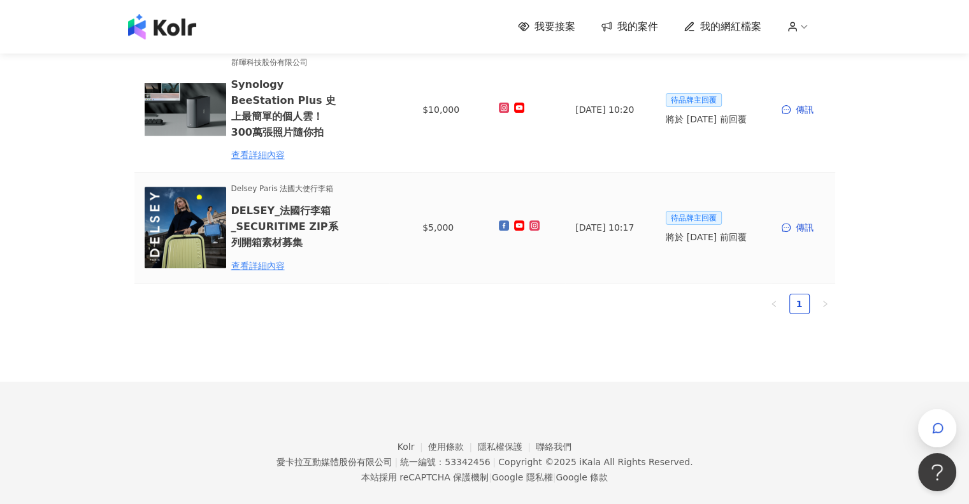
scroll to position [486, 0]
